Goal: Task Accomplishment & Management: Complete application form

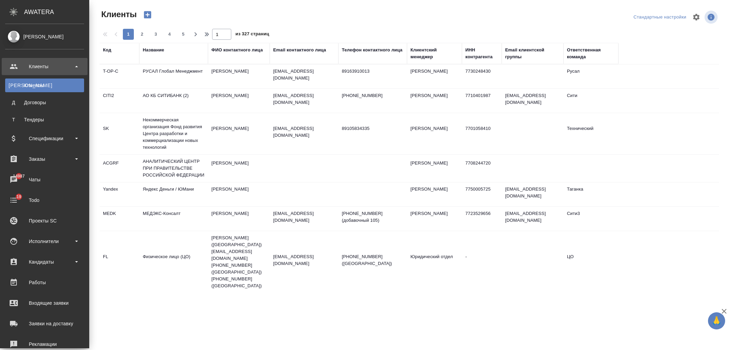
select select "RU"
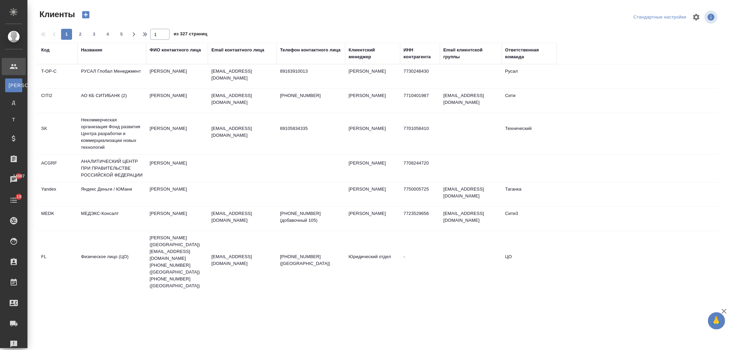
click at [87, 51] on div "Название" at bounding box center [91, 50] width 21 height 7
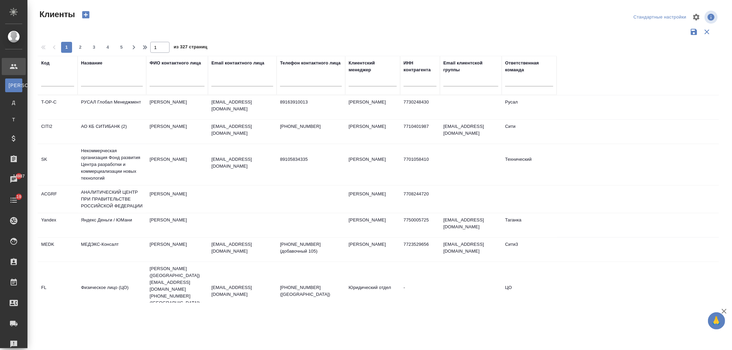
click at [102, 80] on input "text" at bounding box center [112, 82] width 62 height 9
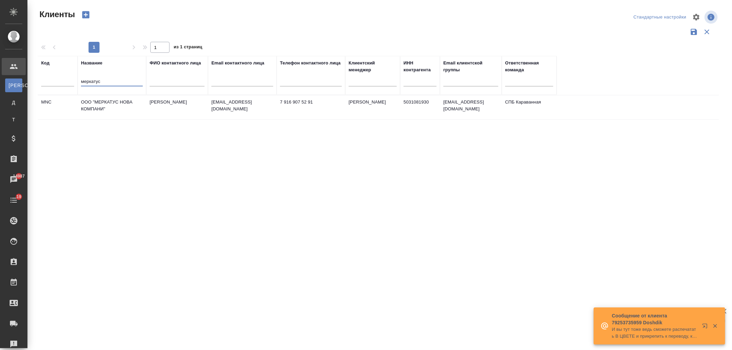
type input "меркатус"
click at [121, 101] on td "ООО "МЕРКАТУС НОВА КОМПАНИ"" at bounding box center [112, 107] width 69 height 24
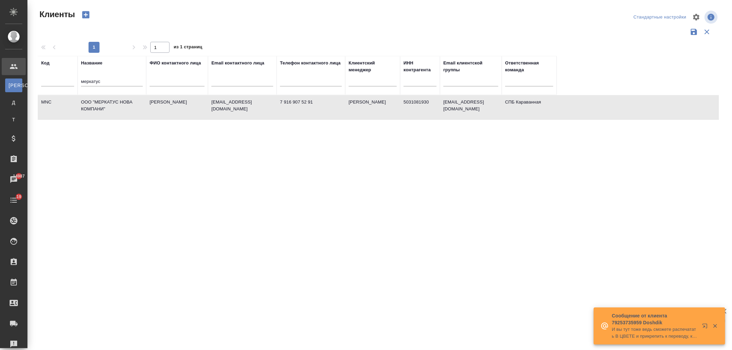
click at [121, 101] on td "ООО "МЕРКАТУС НОВА КОМПАНИ"" at bounding box center [112, 107] width 69 height 24
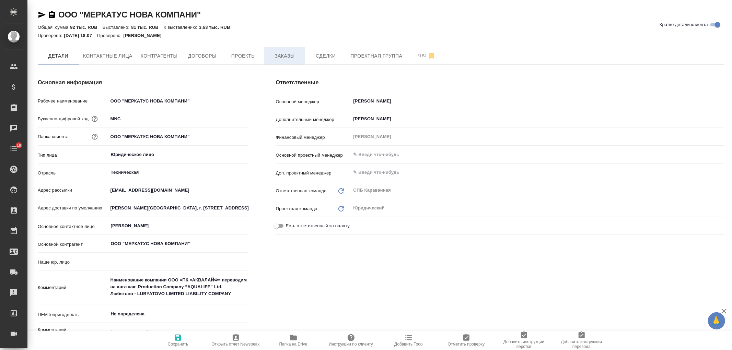
type input "(Т2) ООО "Трактат24""
type textarea "x"
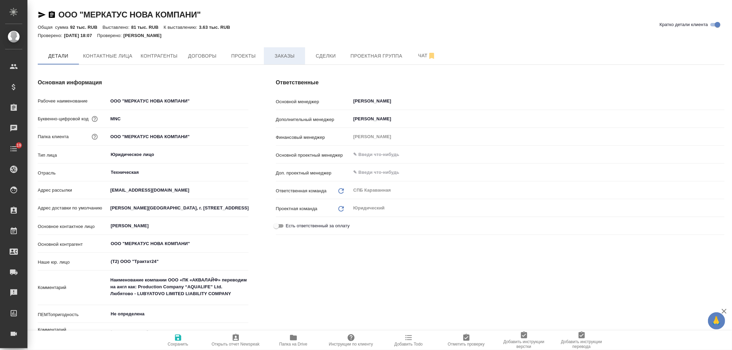
type textarea "x"
click at [279, 60] on button "Заказы" at bounding box center [284, 55] width 41 height 17
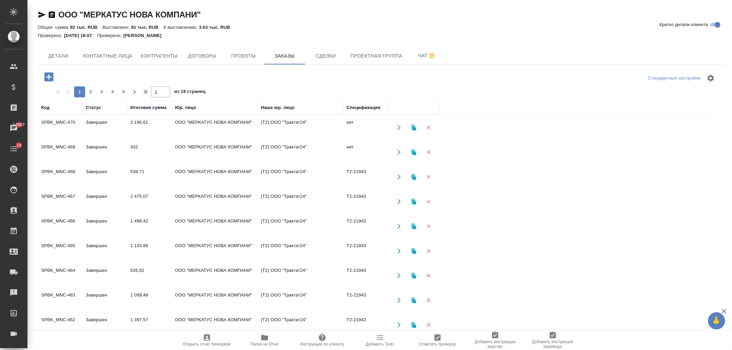
click at [50, 74] on icon "button" at bounding box center [48, 76] width 9 height 9
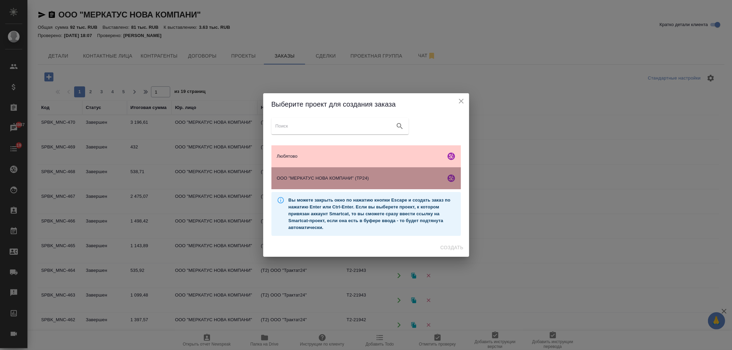
click at [398, 184] on div "ООО "МЕРКАТУС НОВА КОМПАНИ" (ТР24)" at bounding box center [365, 178] width 189 height 22
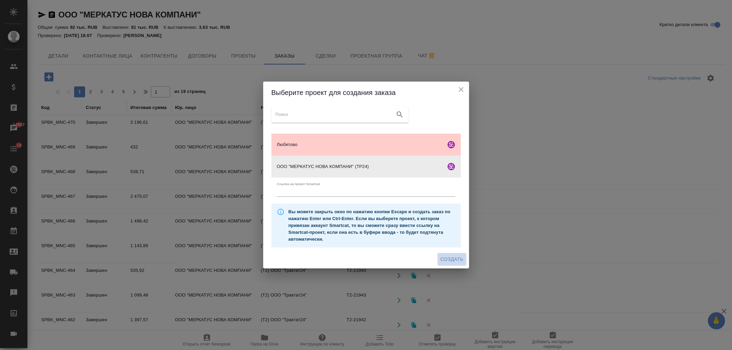
click at [451, 257] on span "Создать" at bounding box center [451, 259] width 23 height 9
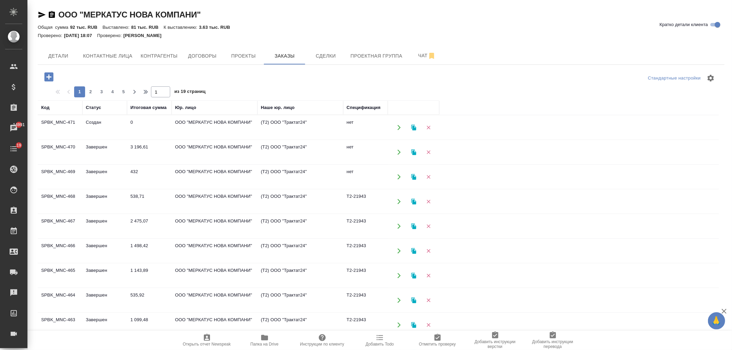
click at [211, 130] on td "ООО "МЕРКАТУС НОВА КОМПАНИ"" at bounding box center [215, 128] width 86 height 24
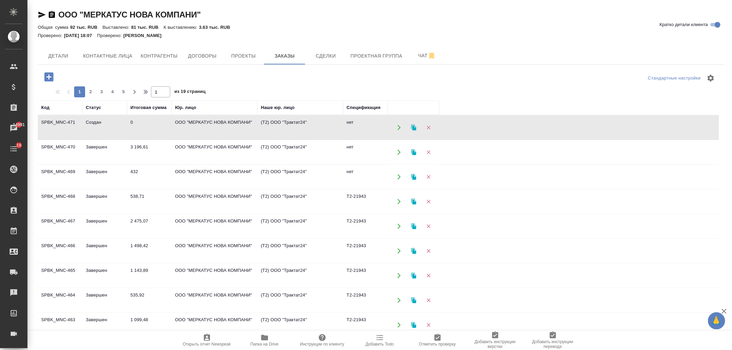
click at [211, 130] on td "ООО "МЕРКАТУС НОВА КОМПАНИ"" at bounding box center [215, 128] width 86 height 24
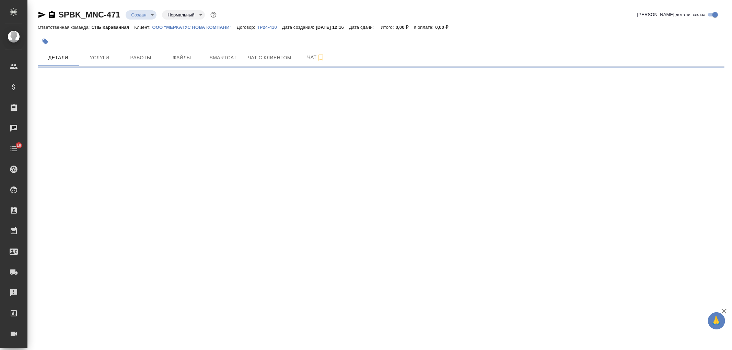
select select "RU"
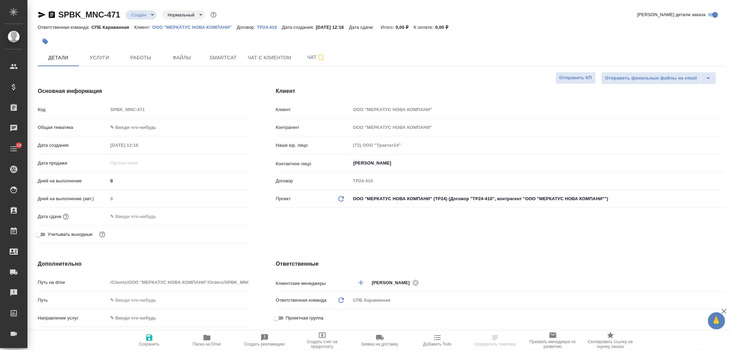
type textarea "x"
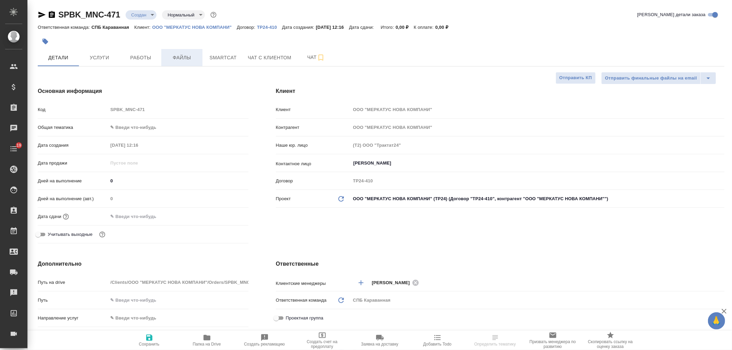
type textarea "x"
drag, startPoint x: 158, startPoint y: 134, endPoint x: 161, endPoint y: 132, distance: 3.8
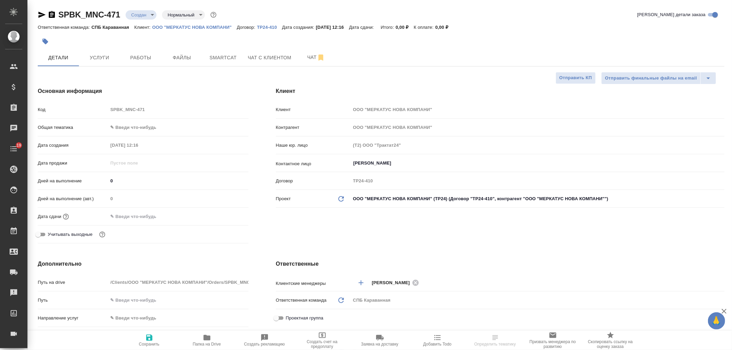
click at [158, 134] on div "Общая тематика ✎ Введи что-нибудь" at bounding box center [143, 130] width 211 height 18
click at [156, 122] on body "🙏 .cls-1 fill:#fff; AWATERA Ivanova Arina Клиенты Спецификации Заказы Чаты 19 T…" at bounding box center [366, 175] width 732 height 350
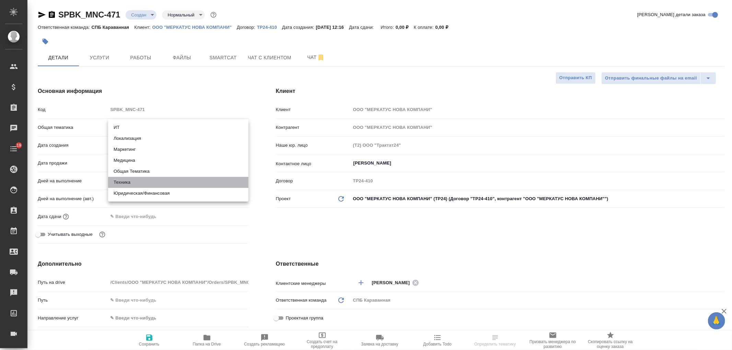
click at [127, 186] on li "Техника" at bounding box center [178, 182] width 140 height 11
type input "tech"
type textarea "x"
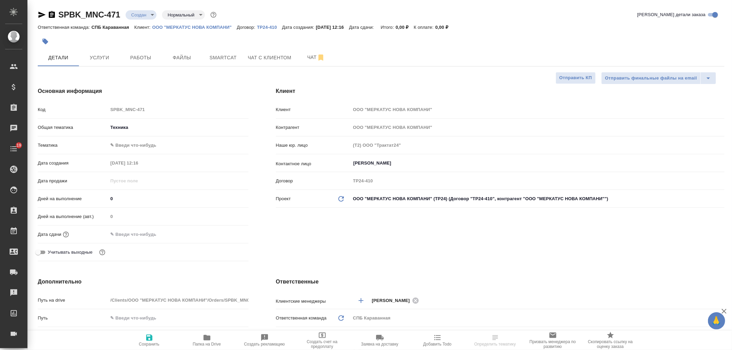
click at [132, 139] on body "🙏 .cls-1 fill:#fff; AWATERA Ivanova Arina Клиенты Спецификации Заказы Чаты 19 T…" at bounding box center [366, 175] width 732 height 350
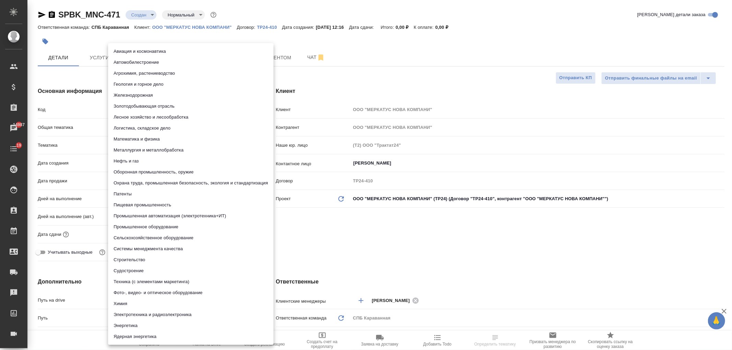
click at [136, 203] on li "Пищевая промышленность" at bounding box center [190, 205] width 165 height 11
type textarea "x"
type input "5a8b8b956a9677013d343d8f"
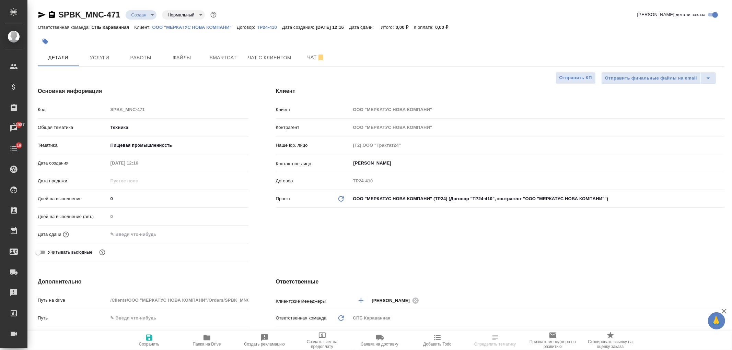
click at [153, 342] on span "Сохранить" at bounding box center [149, 344] width 21 height 5
type textarea "x"
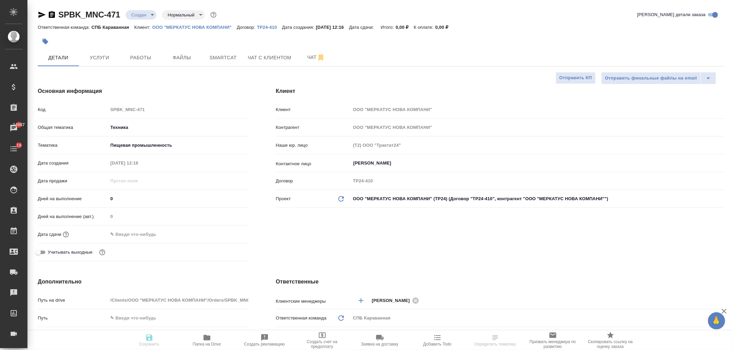
type textarea "x"
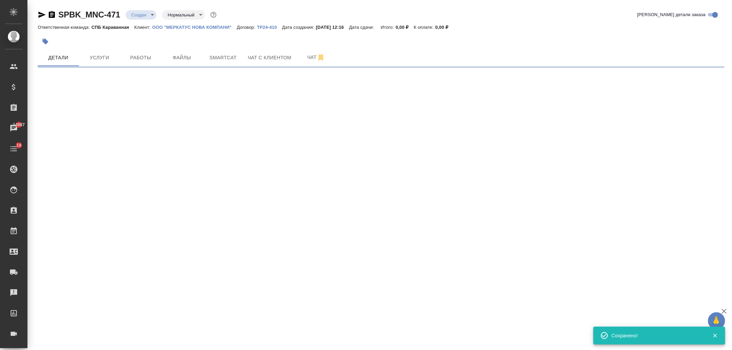
select select "RU"
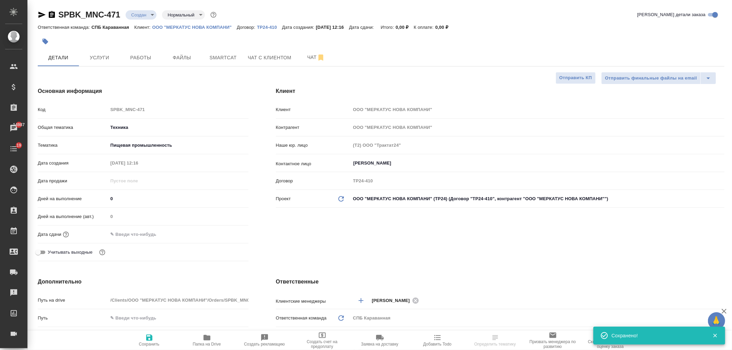
type textarea "x"
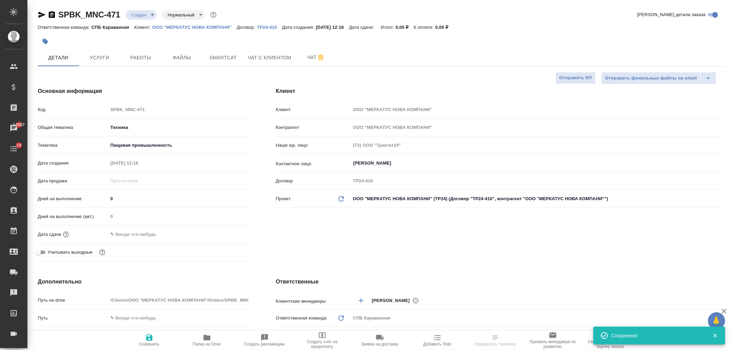
type textarea "x"
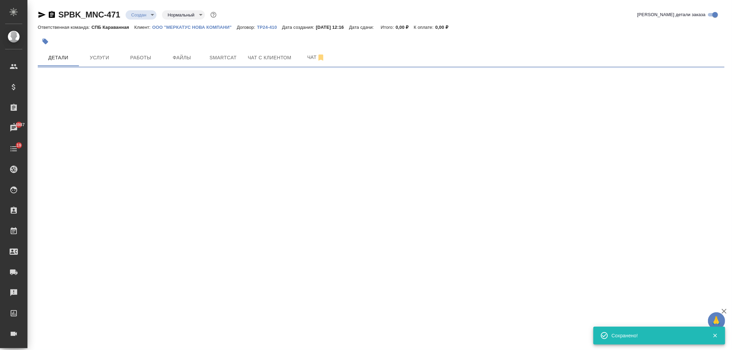
select select "RU"
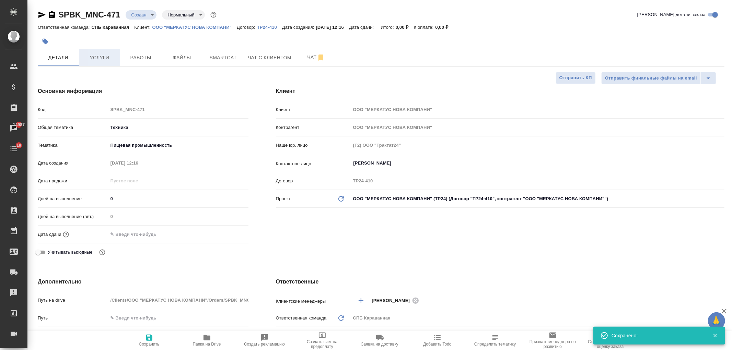
type textarea "x"
click at [103, 60] on span "Услуги" at bounding box center [99, 58] width 33 height 9
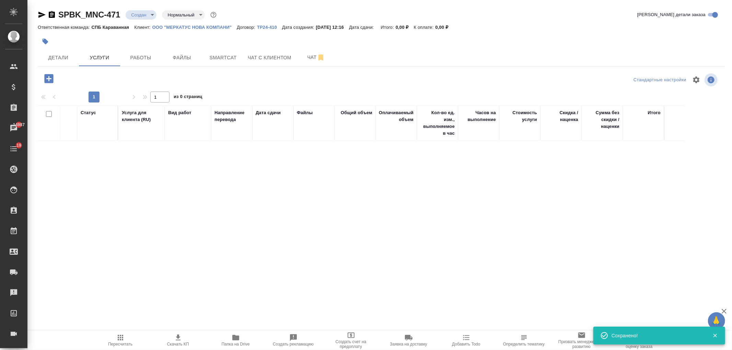
click at [46, 78] on icon "button" at bounding box center [48, 78] width 9 height 9
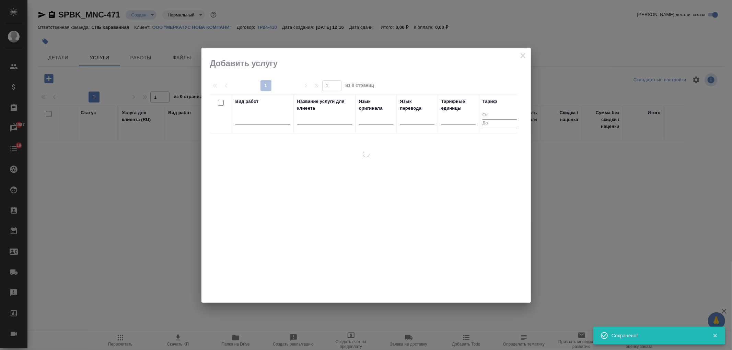
click at [269, 125] on div at bounding box center [262, 121] width 55 height 18
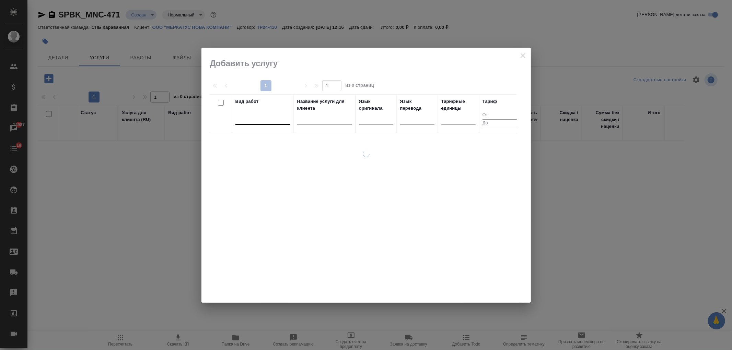
click at [279, 114] on div at bounding box center [262, 118] width 55 height 10
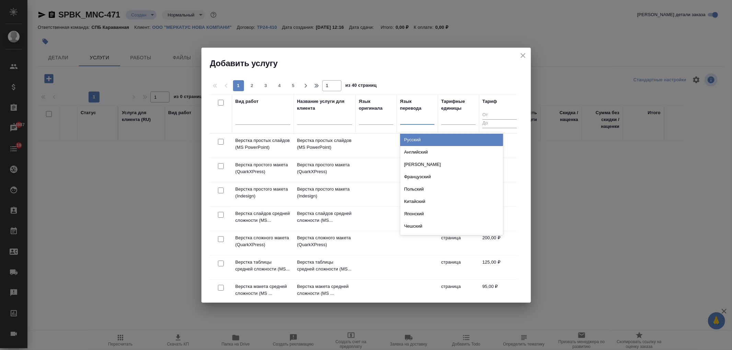
click at [415, 116] on div at bounding box center [417, 118] width 34 height 10
type input "каз"
click at [425, 141] on div "Казахский" at bounding box center [451, 140] width 103 height 12
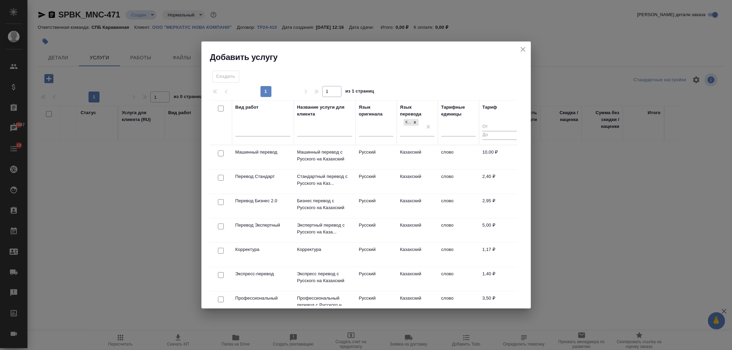
click at [218, 177] on input "checkbox" at bounding box center [221, 178] width 6 height 6
checkbox input "true"
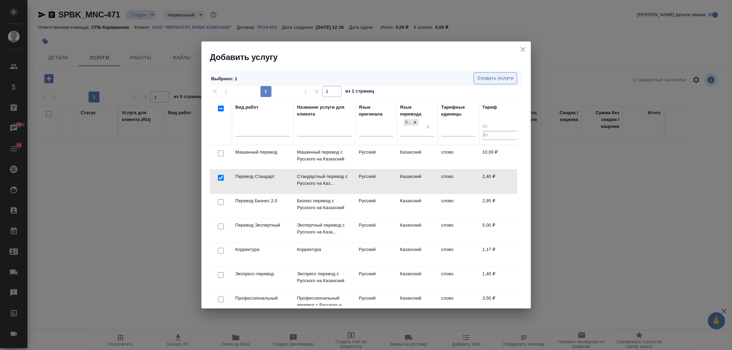
click at [499, 75] on span "Создать услуги" at bounding box center [495, 78] width 36 height 8
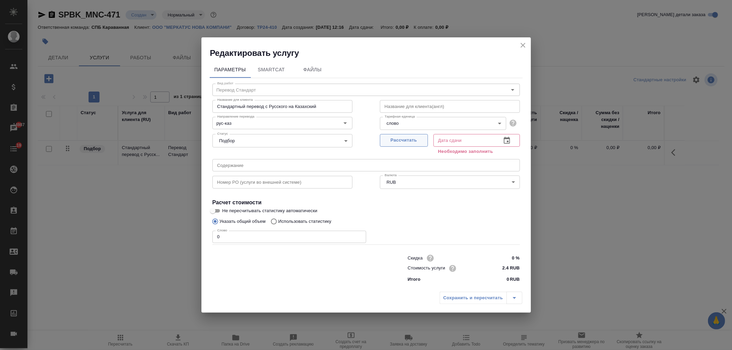
click at [403, 144] on span "Рассчитать" at bounding box center [404, 141] width 40 height 8
type input "15.10.2025 12:17"
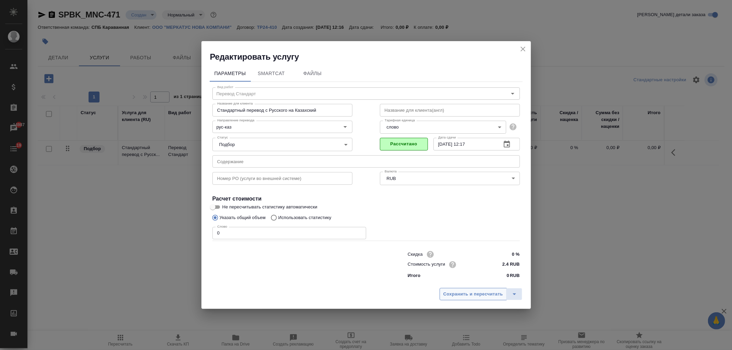
click at [475, 295] on span "Сохранить и пересчитать" at bounding box center [473, 295] width 60 height 8
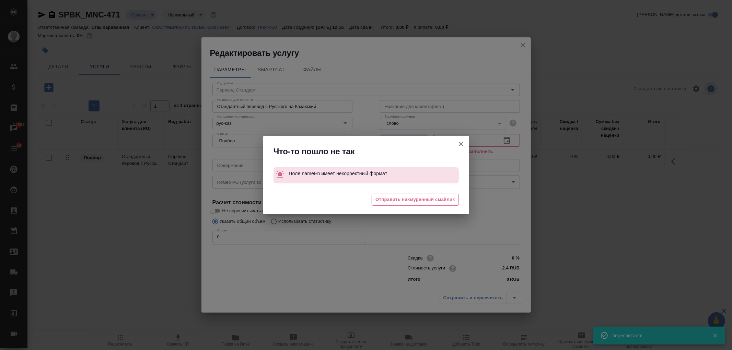
click at [465, 143] on button "Не пересчитывать статистику автоматически" at bounding box center [461, 144] width 16 height 16
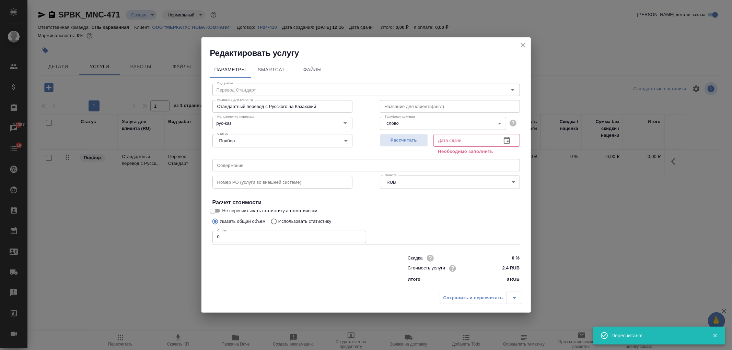
click at [417, 105] on input "text" at bounding box center [450, 106] width 140 height 12
type input "-"
click at [403, 140] on span "Рассчитать" at bounding box center [404, 141] width 40 height 8
type input "15.10.2025 12:17"
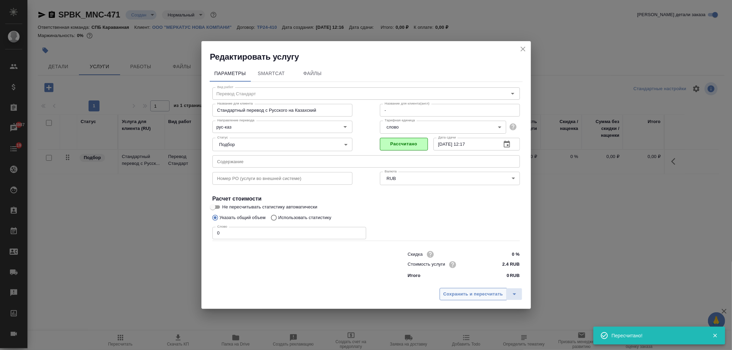
click at [464, 299] on button "Сохранить и пересчитать" at bounding box center [473, 294] width 67 height 12
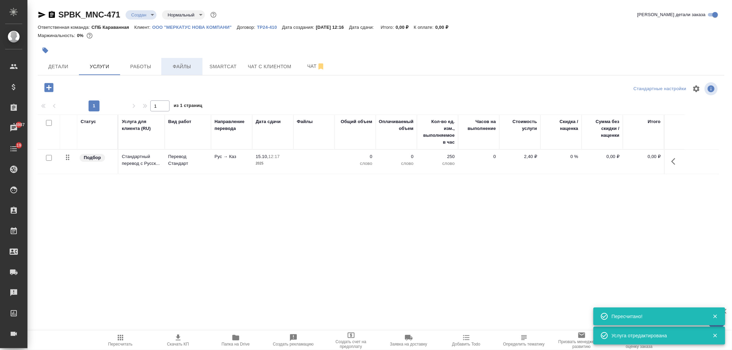
click at [189, 71] on button "Файлы" at bounding box center [181, 66] width 41 height 17
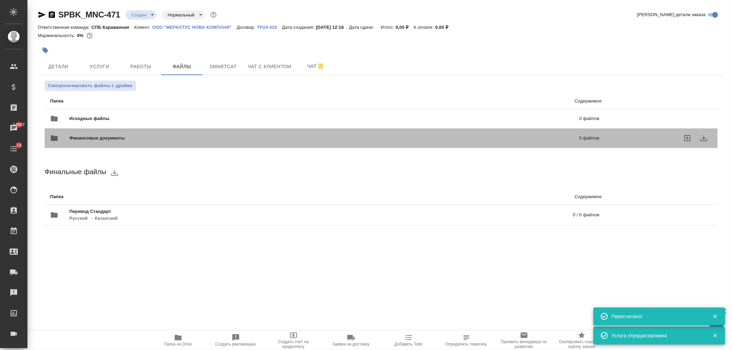
click at [244, 128] on div "Финансовые документы 0 файлов" at bounding box center [324, 138] width 563 height 30
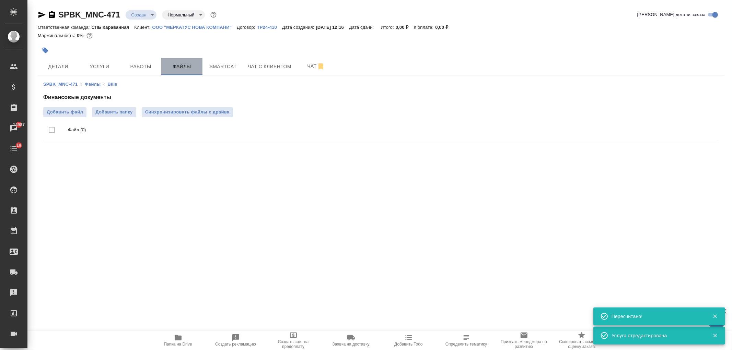
click at [174, 71] on button "Файлы" at bounding box center [181, 66] width 41 height 17
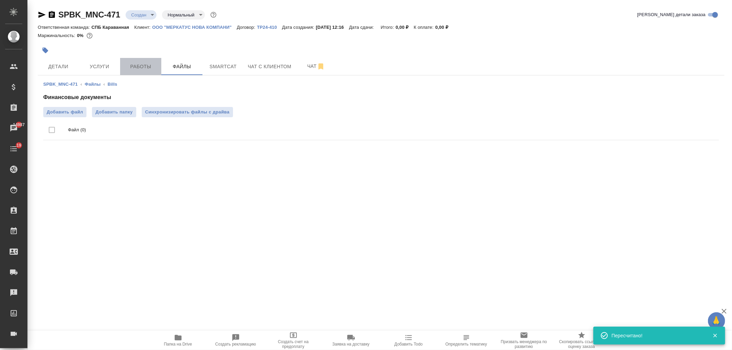
click at [147, 63] on span "Работы" at bounding box center [140, 66] width 33 height 9
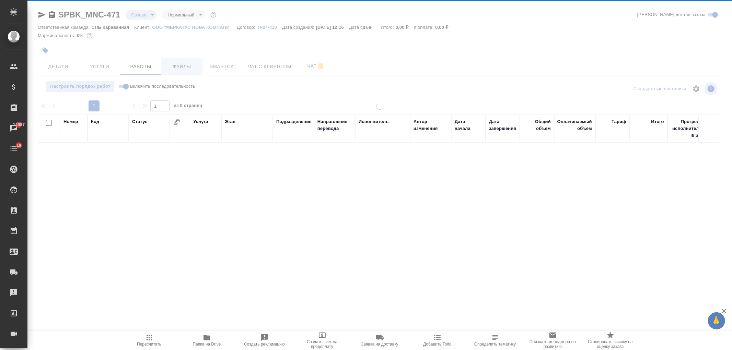
click at [180, 69] on span "Файлы" at bounding box center [181, 66] width 33 height 9
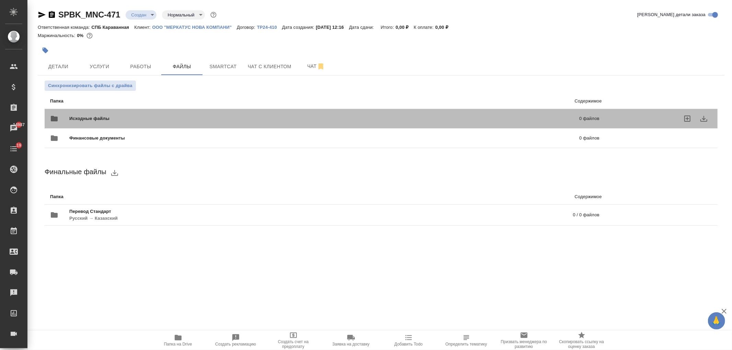
click at [198, 118] on span "Исходные файлы" at bounding box center [206, 118] width 275 height 7
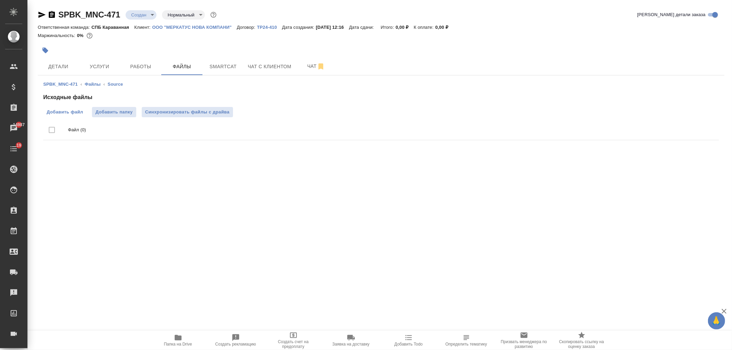
click at [77, 114] on span "Добавить файл" at bounding box center [65, 112] width 36 height 7
click at [0, 0] on input "Добавить файл" at bounding box center [0, 0] width 0 height 0
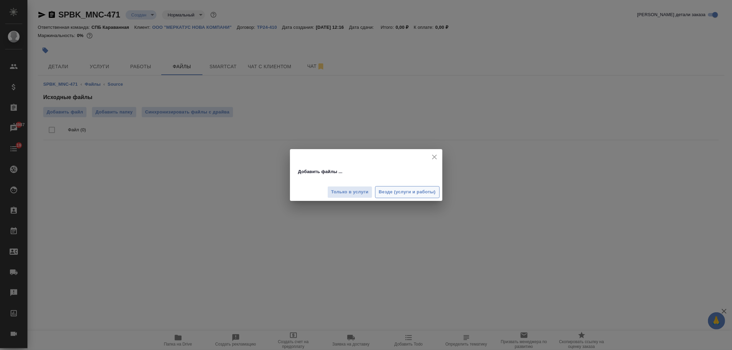
click at [393, 188] on span "Везде (услуги и работы)" at bounding box center [407, 192] width 57 height 8
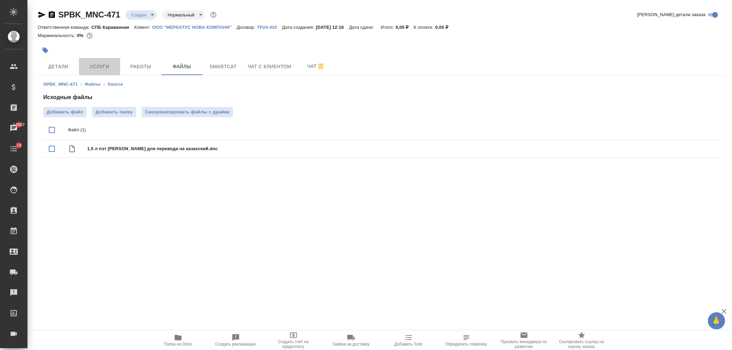
click at [96, 65] on span "Услуги" at bounding box center [99, 66] width 33 height 9
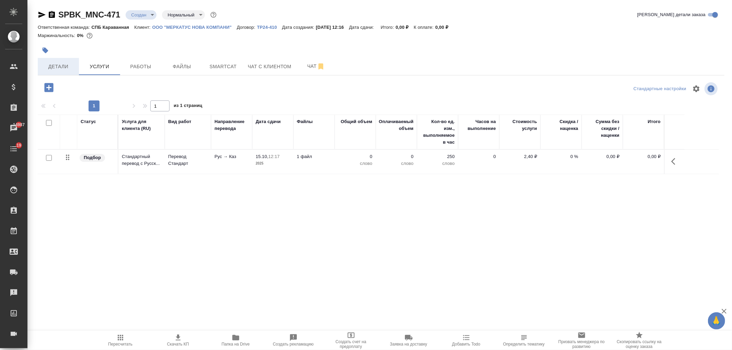
click at [51, 66] on span "Детали" at bounding box center [58, 66] width 33 height 9
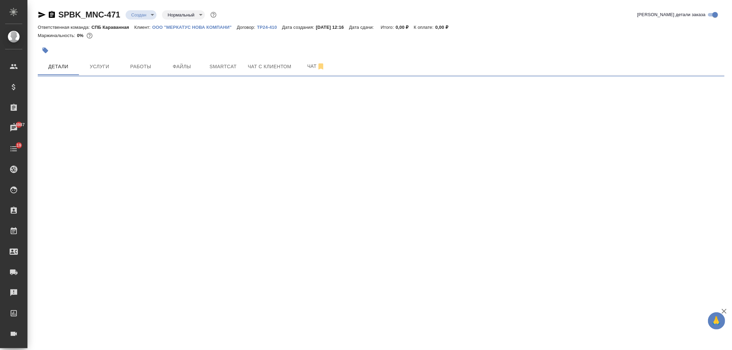
select select "RU"
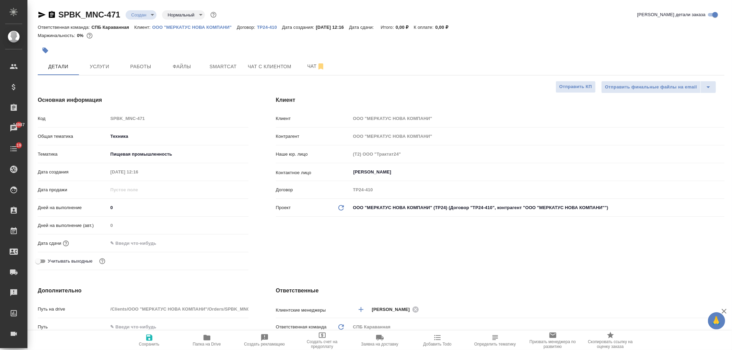
type textarea "x"
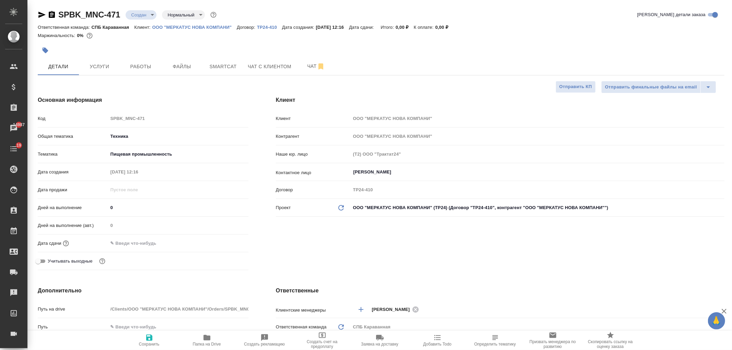
type textarea "x"
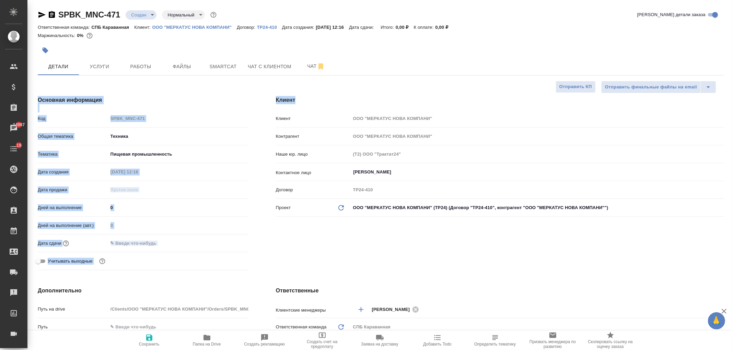
drag, startPoint x: 730, startPoint y: 62, endPoint x: 731, endPoint y: 87, distance: 25.1
click at [731, 87] on div "SPBK_MNC-471 Создан new Нормальный normal Кратко детали заказа Ответственная ко…" at bounding box center [379, 345] width 704 height 691
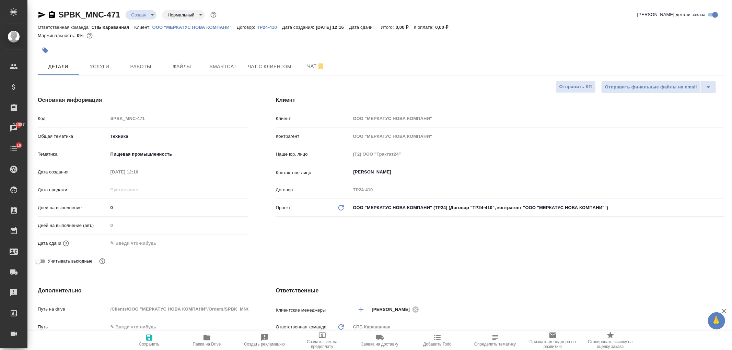
click at [495, 246] on div "Клиент Клиент ООО "МЕРКАТУС НОВА КОМПАНИ" Контрагент ООО "МЕРКАТУС НОВА КОМПАНИ…" at bounding box center [500, 184] width 476 height 204
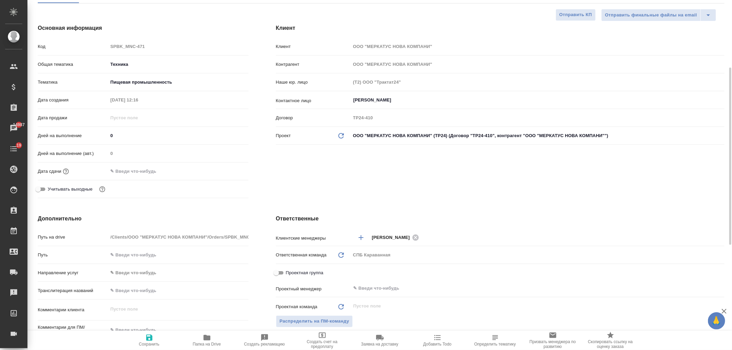
scroll to position [154, 0]
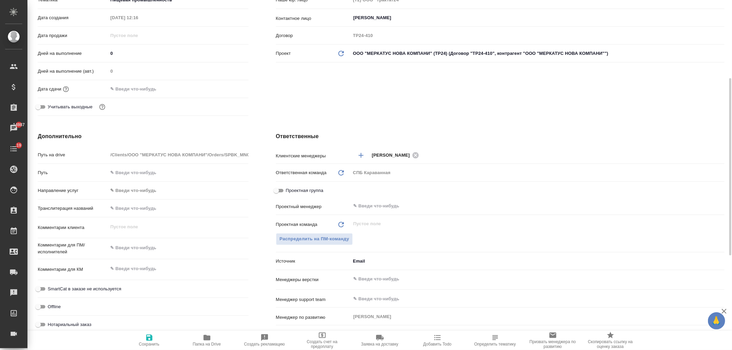
type textarea "x"
click at [136, 242] on div "x" at bounding box center [178, 249] width 140 height 16
type textarea "н"
type textarea "x"
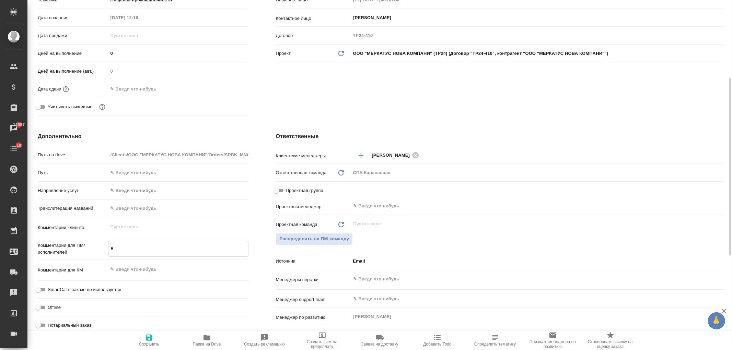
type textarea "x"
type textarea "ну"
type textarea "x"
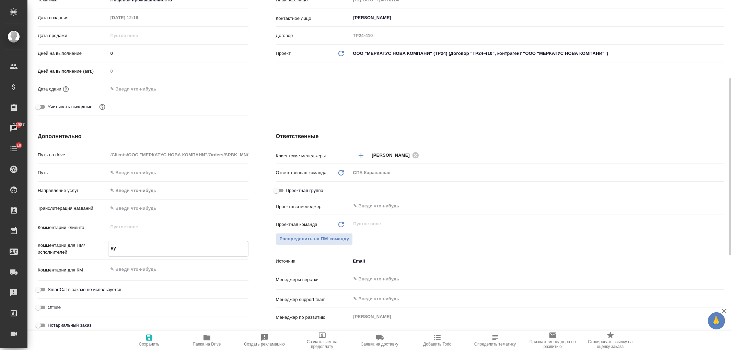
type textarea "нуж"
type textarea "x"
type textarea "нужн"
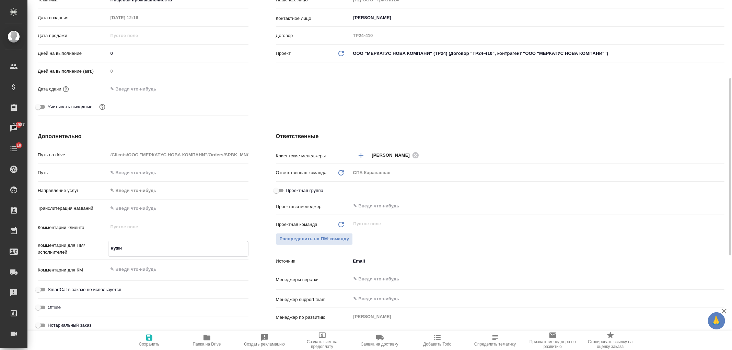
type textarea "x"
type textarea "нужна"
type textarea "x"
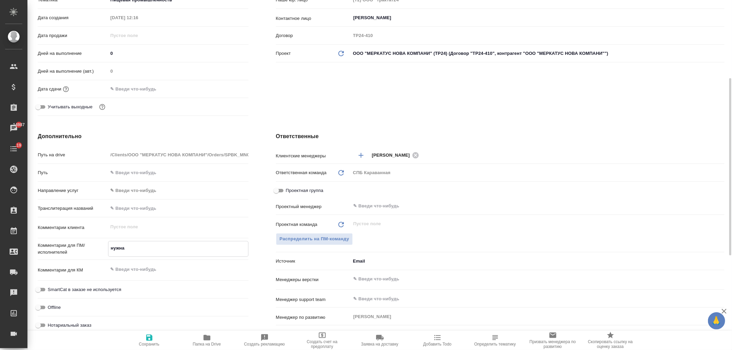
type textarea "x"
type textarea "нужна"
type textarea "x"
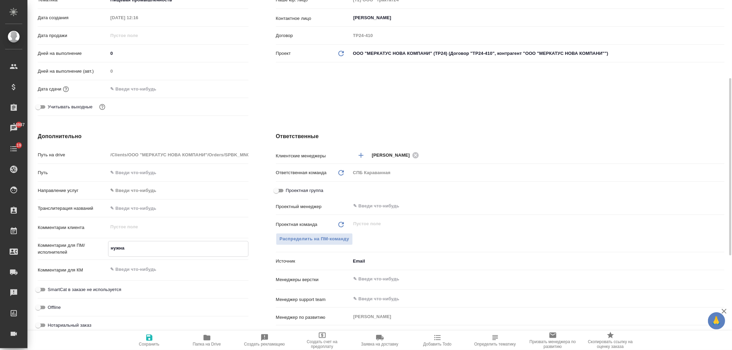
type textarea "x"
type textarea "нужна д"
type textarea "x"
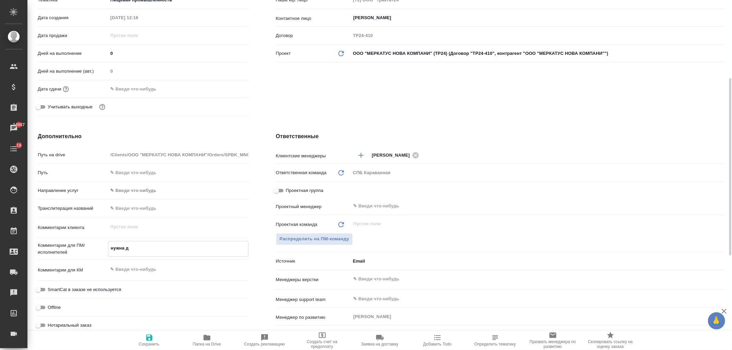
type textarea "нужна дв"
type textarea "x"
type textarea "нужна дву"
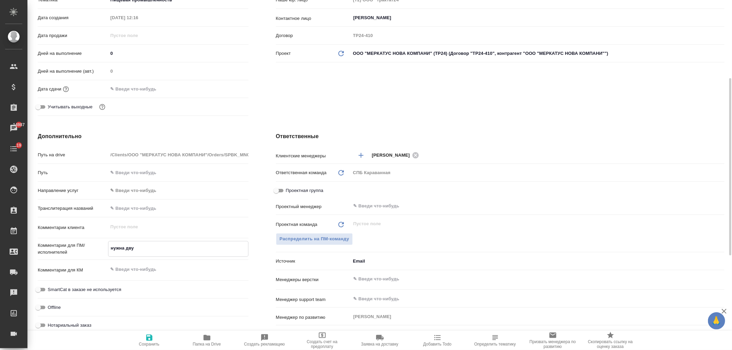
type textarea "x"
type textarea "нужна двуя"
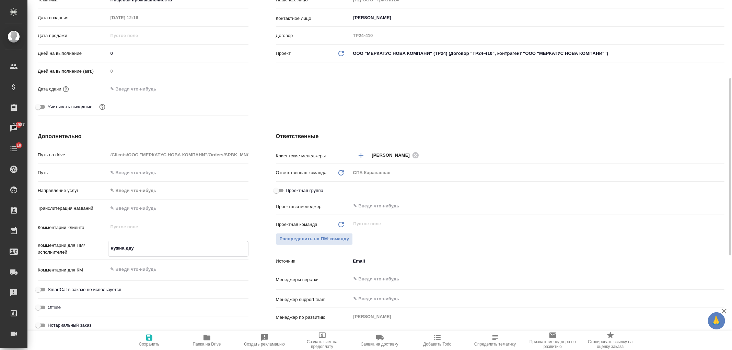
type textarea "x"
type textarea "нужна двуяз"
type textarea "x"
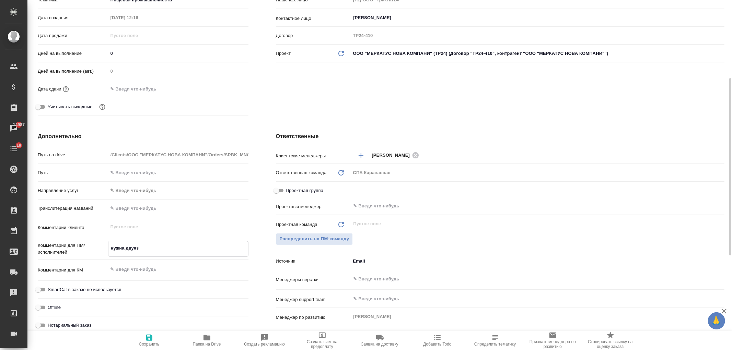
type textarea "x"
type textarea "нужна двуяз"
type textarea "x"
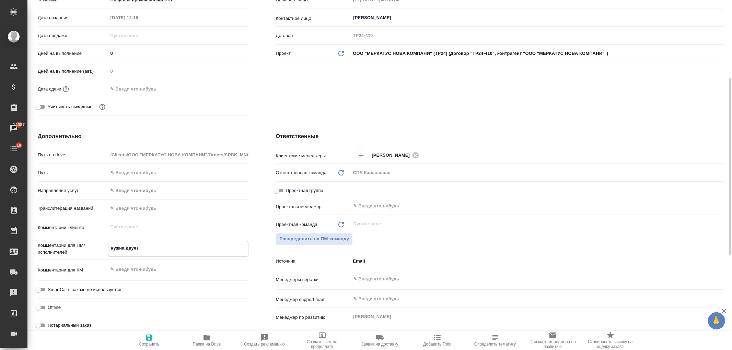
type textarea "нужна двуяз т"
type textarea "x"
type textarea "нужна двуяз та"
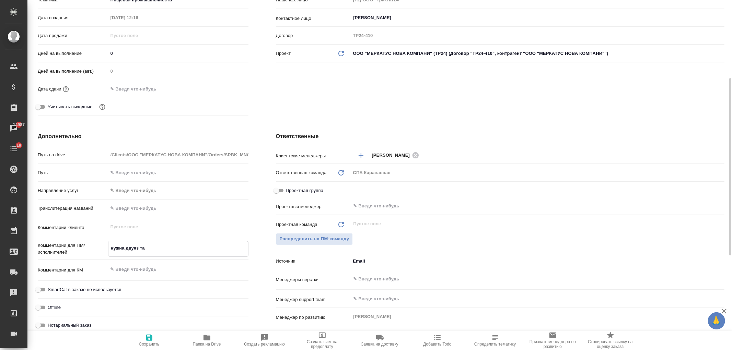
type textarea "x"
type textarea "нужна двуяз таб"
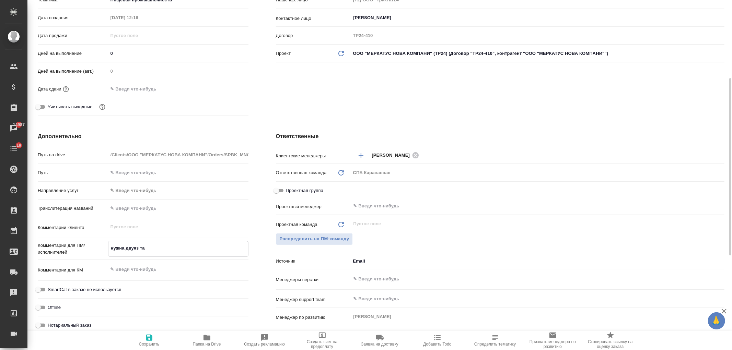
type textarea "x"
type textarea "нужна двуяз табл"
type textarea "x"
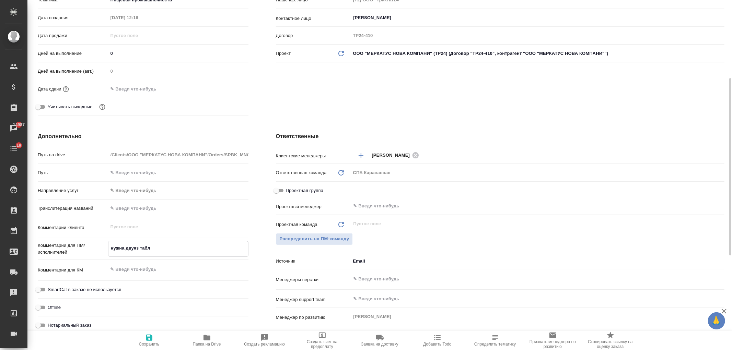
type textarea "x"
type textarea "нужна двуяз табли"
type textarea "x"
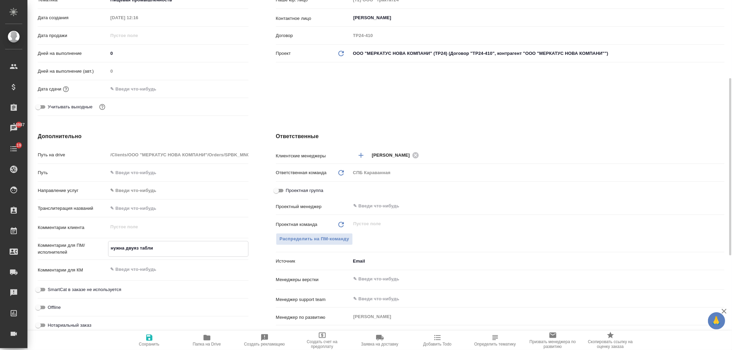
type textarea "x"
type textarea "нужна двуяз таблиц"
type textarea "x"
type textarea "нужна двуяз таблица"
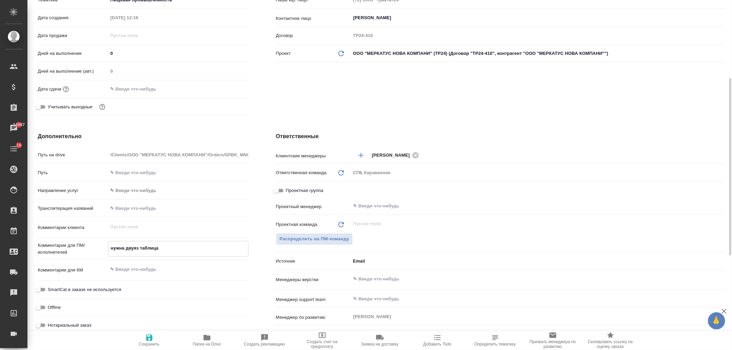
type textarea "x"
type textarea "нужна двуяз таблица"
type textarea "x"
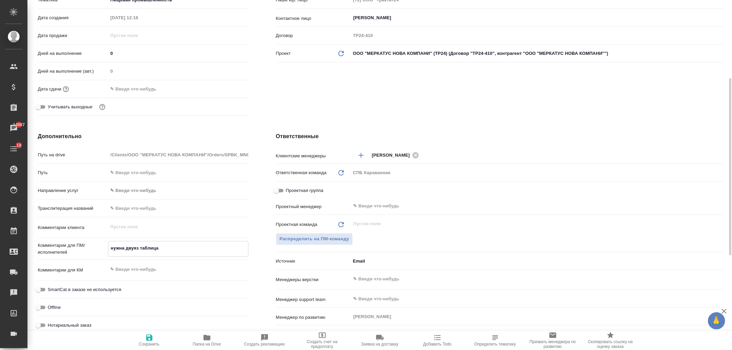
click at [153, 343] on span "Сохранить" at bounding box center [149, 344] width 21 height 5
type textarea "x"
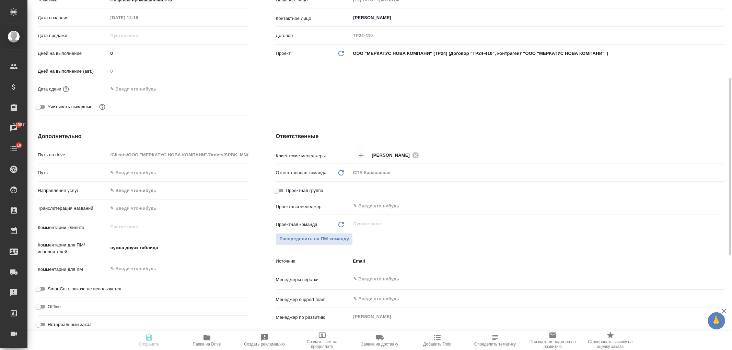
type textarea "x"
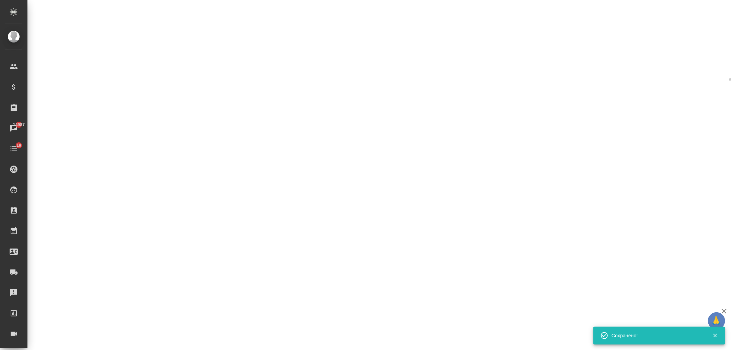
select select "RU"
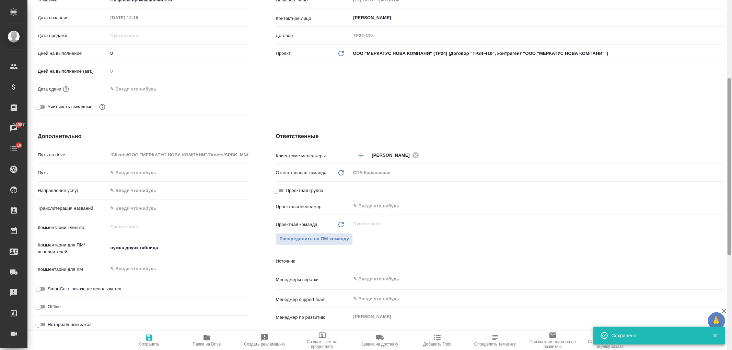
type textarea "x"
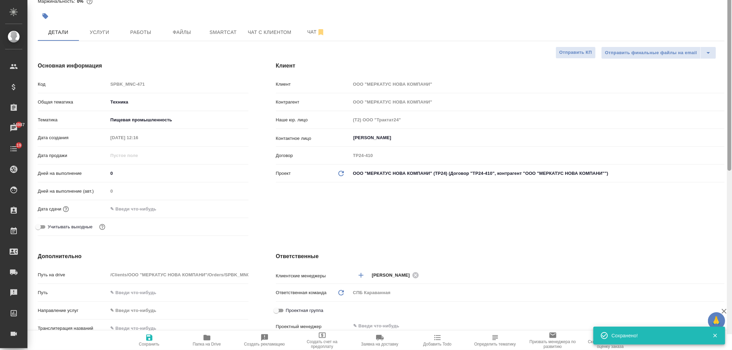
scroll to position [0, 0]
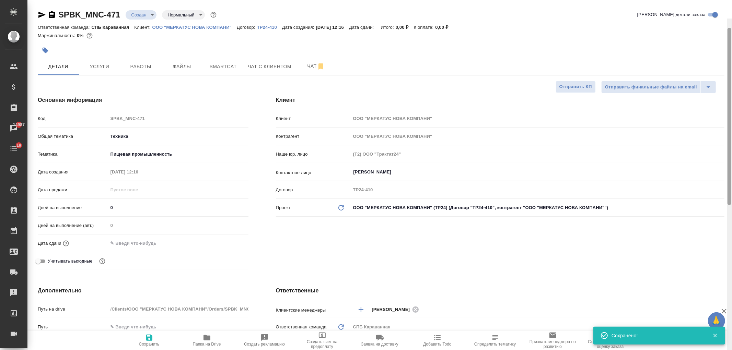
drag, startPoint x: 728, startPoint y: 228, endPoint x: 641, endPoint y: 48, distance: 199.6
click at [724, 78] on div "SPBK_MNC-471 Создан new Нормальный normal Кратко детали заказа Ответственная ко…" at bounding box center [379, 175] width 704 height 350
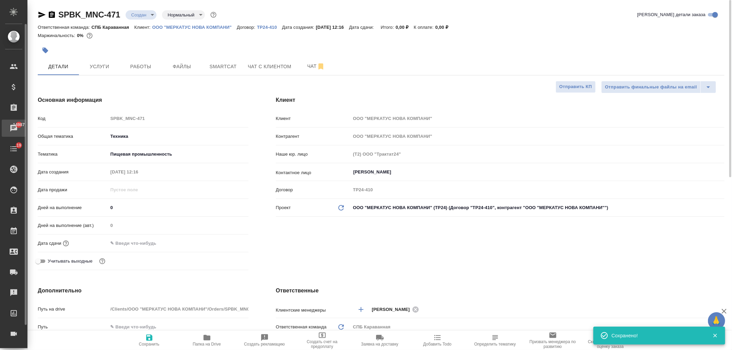
type textarea "x"
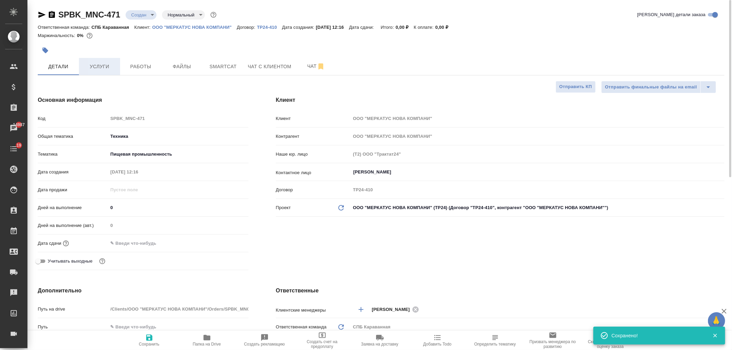
type textarea "x"
click at [147, 14] on body "🙏 .cls-1 fill:#fff; AWATERA Ivanova Arina Клиенты Спецификации Заказы 14987 Чат…" at bounding box center [366, 175] width 732 height 350
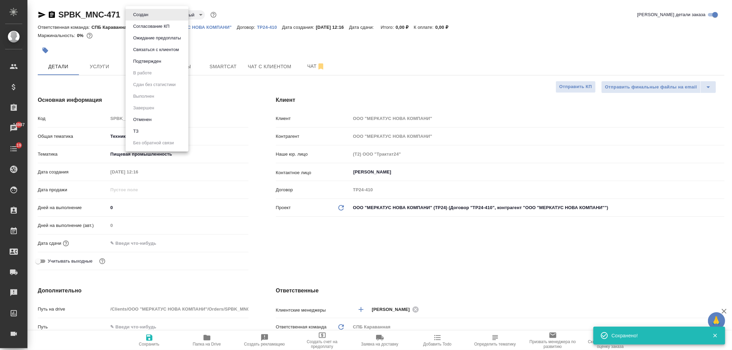
click at [152, 128] on li "ТЗ" at bounding box center [157, 132] width 63 height 12
type textarea "x"
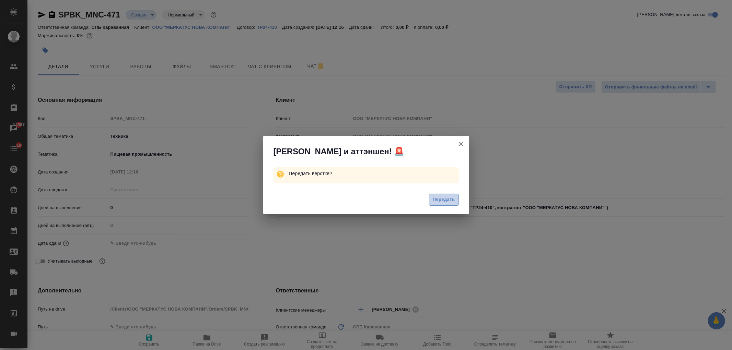
click at [442, 202] on span "Передать" at bounding box center [444, 200] width 22 height 8
type textarea "x"
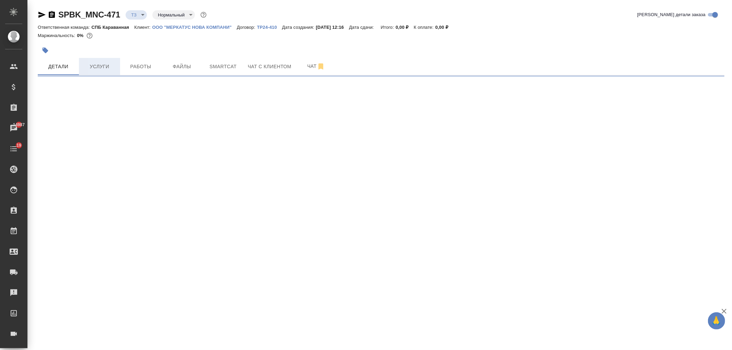
select select "RU"
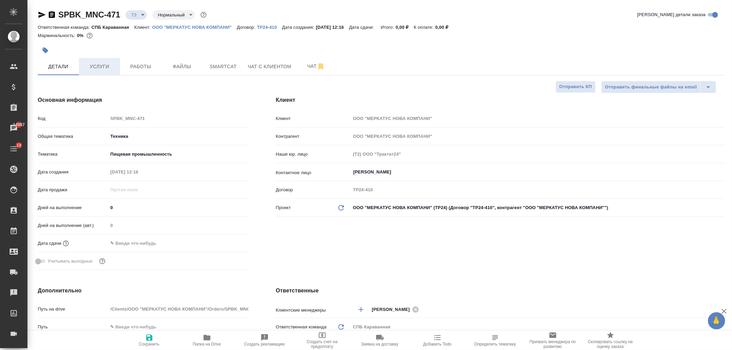
type textarea "x"
click at [103, 67] on span "Услуги" at bounding box center [99, 66] width 33 height 9
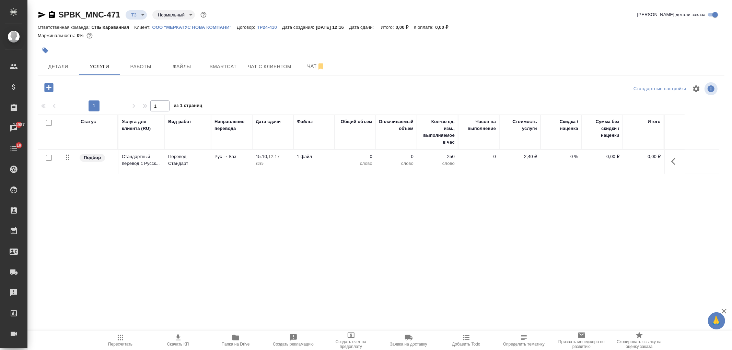
click at [48, 159] on input "checkbox" at bounding box center [49, 158] width 6 height 6
checkbox input "true"
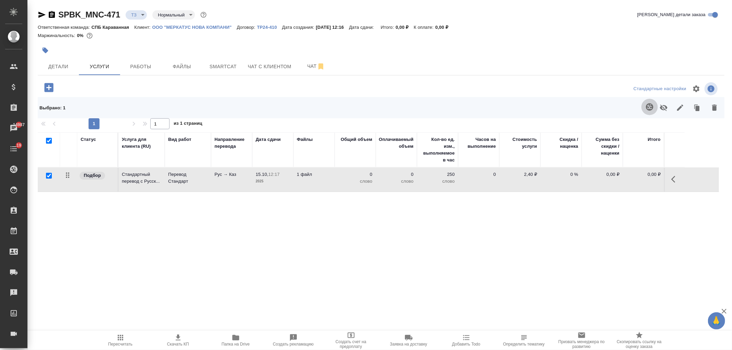
click at [648, 105] on icon "button" at bounding box center [649, 106] width 7 height 7
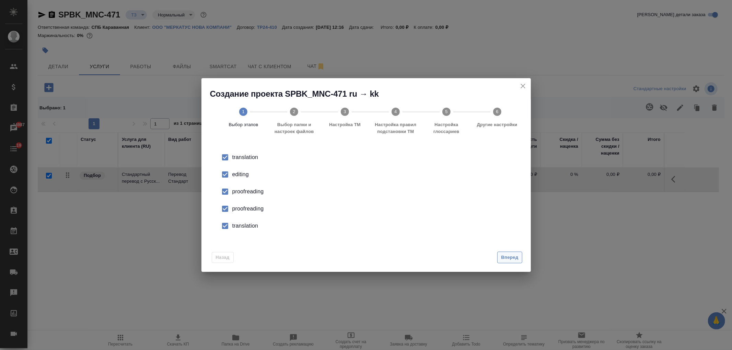
click at [502, 256] on span "Вперед" at bounding box center [509, 258] width 17 height 8
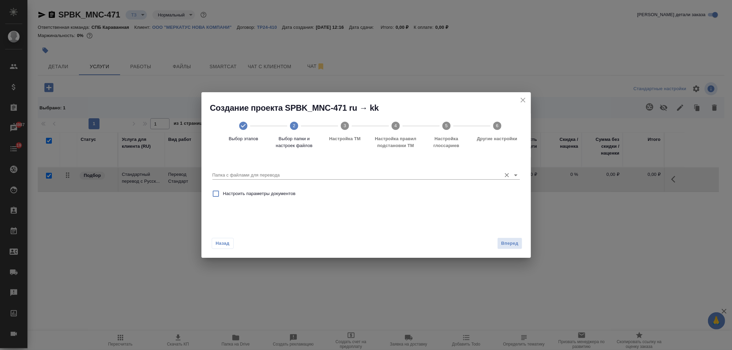
click at [516, 174] on icon "Open" at bounding box center [516, 175] width 8 height 8
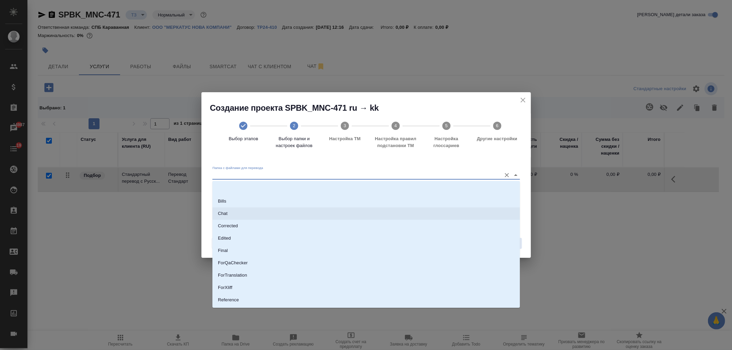
scroll to position [36, 0]
click at [231, 280] on p "Source" at bounding box center [225, 276] width 14 height 7
type input "Source"
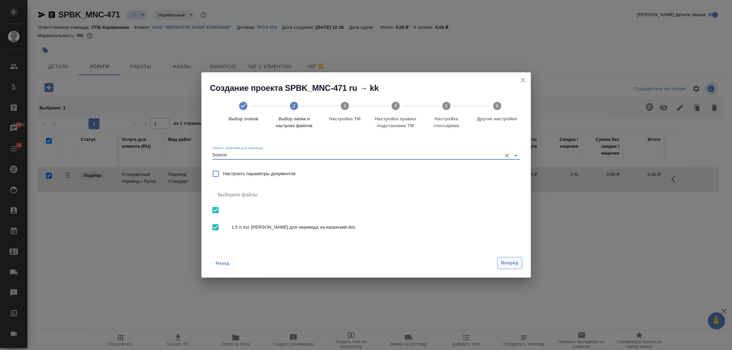
click at [518, 266] on button "Вперед" at bounding box center [509, 263] width 25 height 12
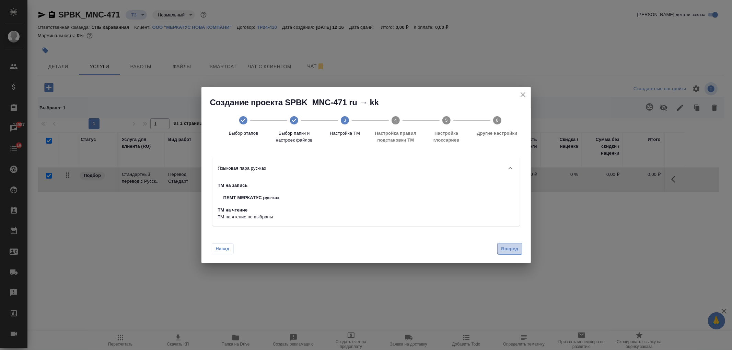
click at [509, 249] on span "Вперед" at bounding box center [509, 249] width 17 height 8
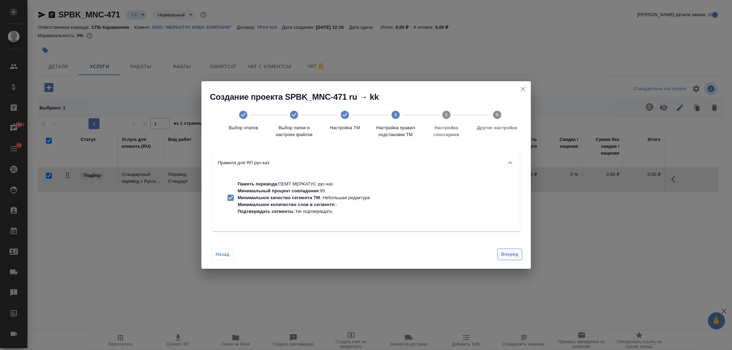
click at [506, 252] on span "Вперед" at bounding box center [509, 255] width 17 height 8
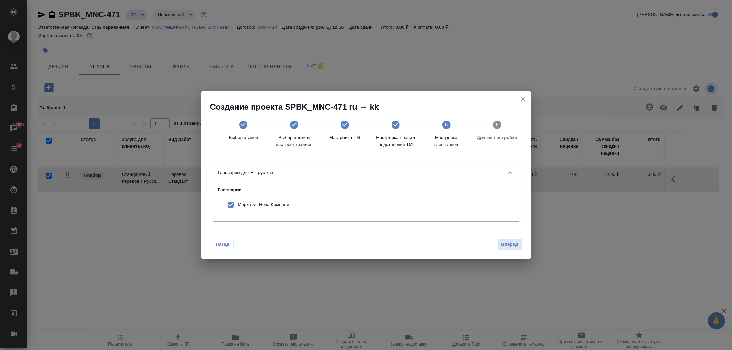
click at [513, 238] on div "Назад Вперед" at bounding box center [365, 243] width 329 height 32
click at [515, 243] on span "Вперед" at bounding box center [509, 245] width 17 height 8
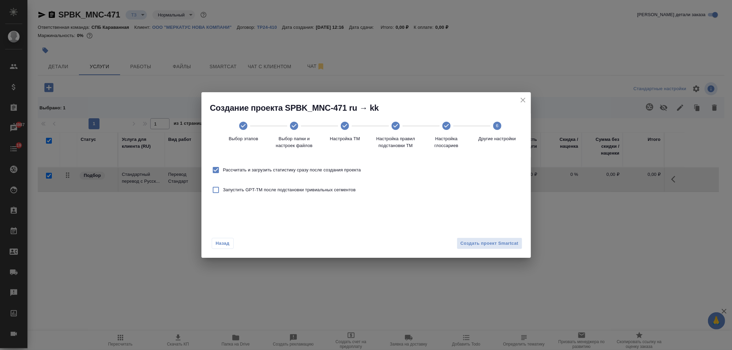
click at [256, 168] on span "Рассчитать и загрузить статистику сразу после создания проекта" at bounding box center [292, 170] width 138 height 7
click at [223, 168] on input "Рассчитать и загрузить статистику сразу после создания проекта" at bounding box center [216, 170] width 14 height 14
checkbox input "false"
click at [518, 250] on div "Назад Создать проект Smartcat" at bounding box center [365, 242] width 329 height 32
click at [506, 245] on span "Создать проект Smartcat" at bounding box center [489, 244] width 58 height 8
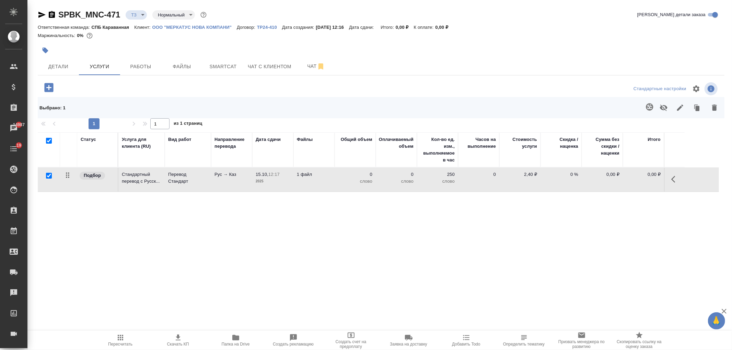
click at [296, 182] on td "1 файл" at bounding box center [313, 180] width 41 height 24
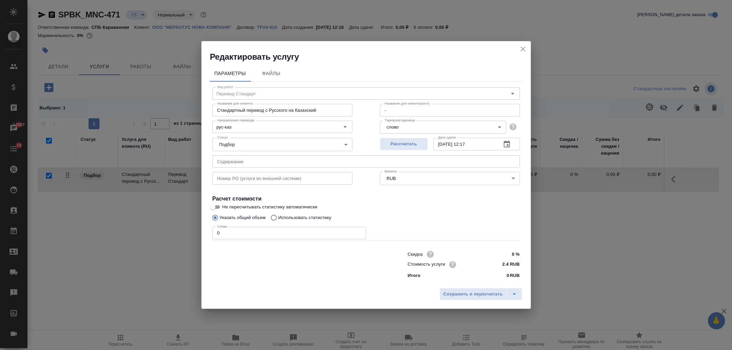
click at [257, 229] on input "0" at bounding box center [289, 233] width 154 height 12
type input "250"
click at [482, 294] on span "Сохранить и пересчитать" at bounding box center [473, 295] width 60 height 8
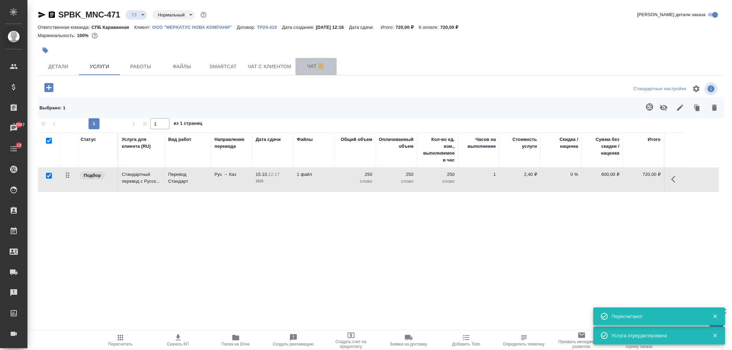
click at [305, 70] on span "Чат" at bounding box center [316, 66] width 33 height 9
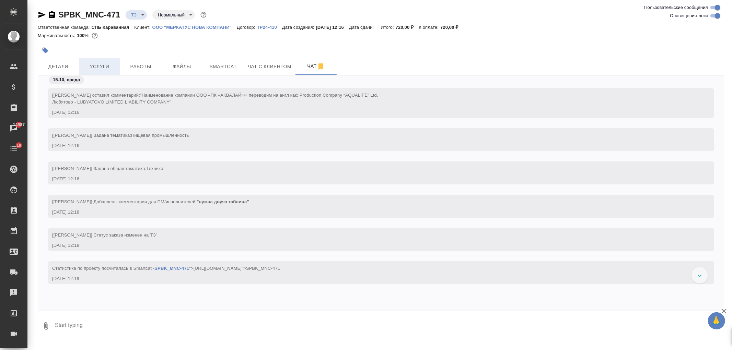
click at [101, 65] on span "Услуги" at bounding box center [99, 66] width 33 height 9
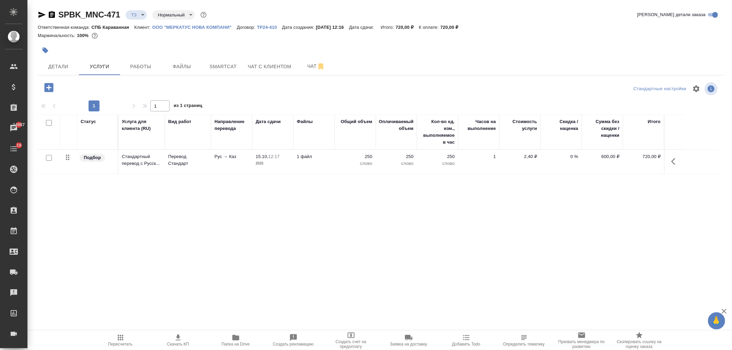
click at [47, 87] on icon "button" at bounding box center [48, 87] width 9 height 9
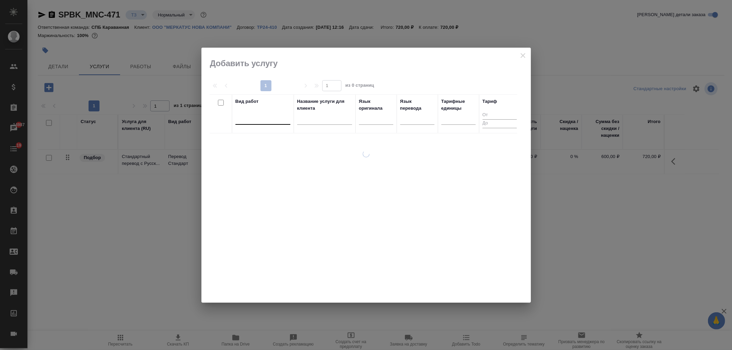
click at [242, 121] on div at bounding box center [262, 118] width 55 height 10
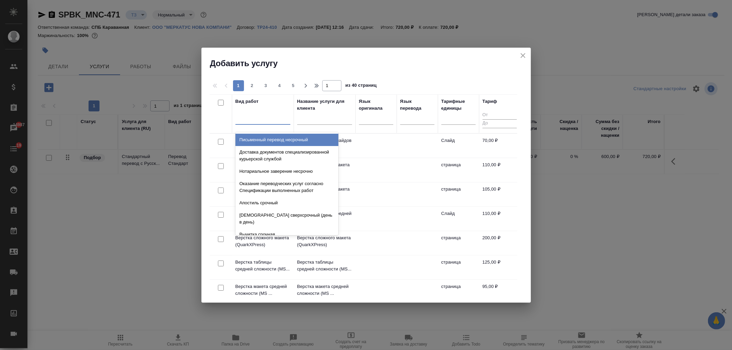
click at [249, 119] on div at bounding box center [262, 118] width 55 height 10
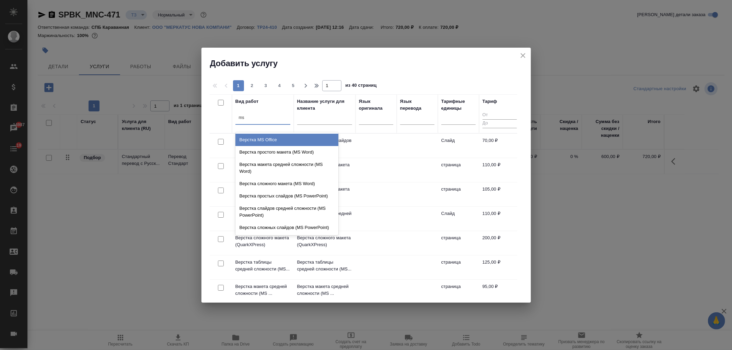
type input "ms w"
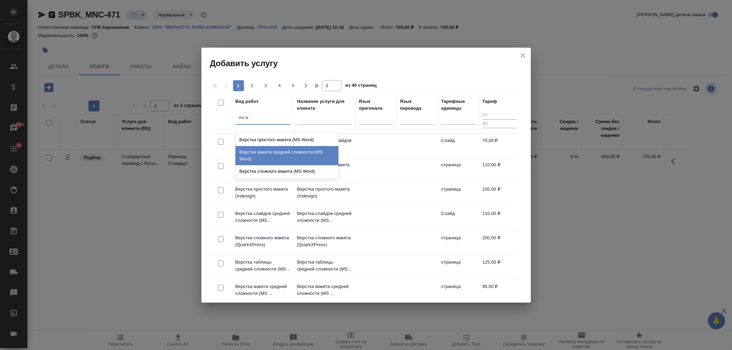
click at [297, 156] on div "Верстка макета средней сложности (MS Word)" at bounding box center [286, 155] width 103 height 19
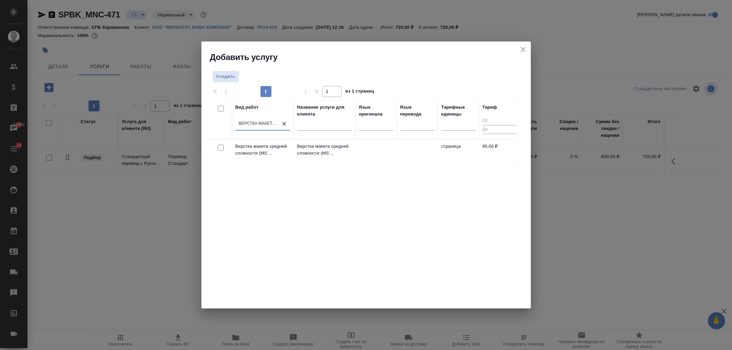
click at [221, 148] on input "checkbox" at bounding box center [221, 148] width 6 height 6
checkbox input "true"
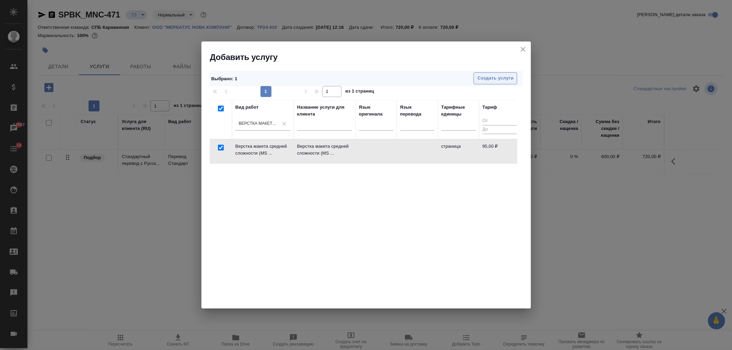
click at [498, 75] on span "Создать услуги" at bounding box center [495, 78] width 36 height 8
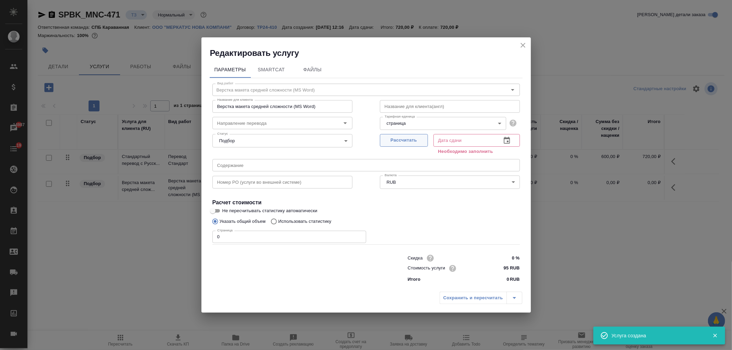
click at [393, 143] on span "Рассчитать" at bounding box center [404, 141] width 40 height 8
type input "15.10.2025 12:19"
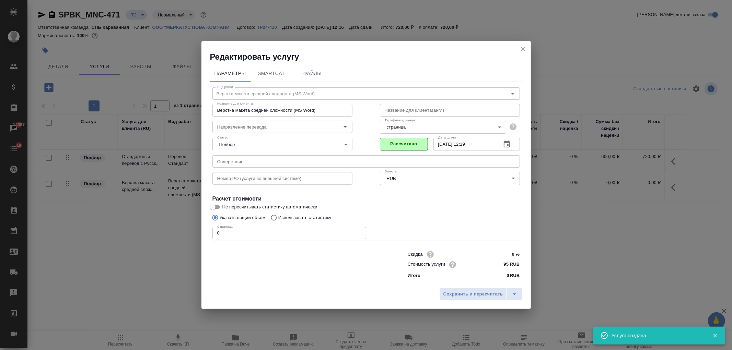
click at [245, 234] on input "0" at bounding box center [289, 233] width 154 height 12
type input "1"
click at [474, 293] on span "Сохранить и пересчитать" at bounding box center [473, 295] width 60 height 8
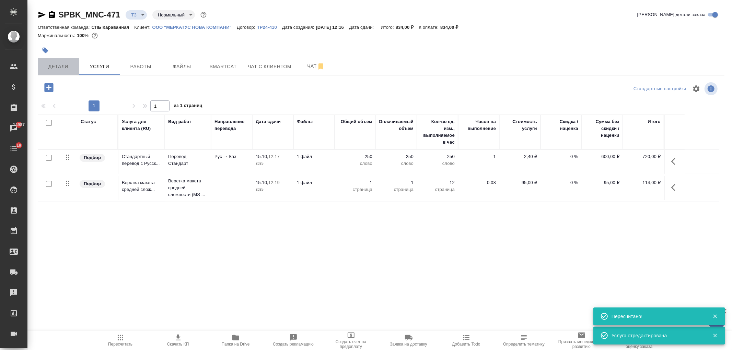
click at [61, 67] on span "Детали" at bounding box center [58, 66] width 33 height 9
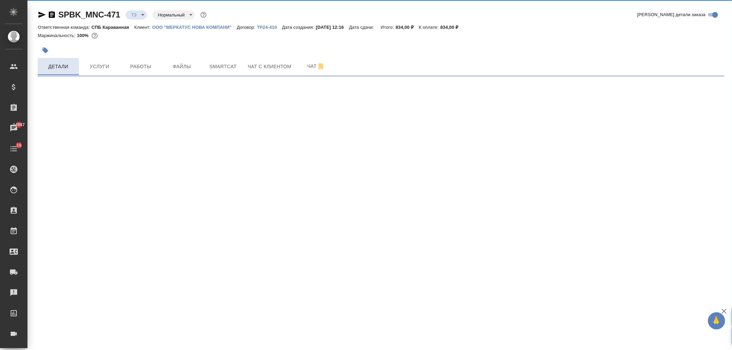
select select "RU"
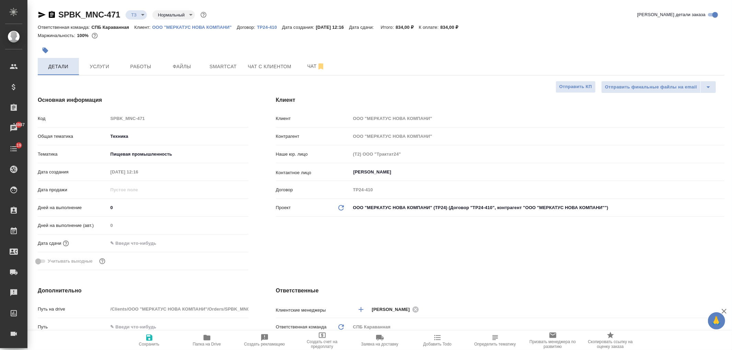
type textarea "x"
click at [140, 236] on div "Дней на выполнение (авт.) 0" at bounding box center [143, 229] width 211 height 18
click at [142, 245] on input "text" at bounding box center [138, 243] width 60 height 10
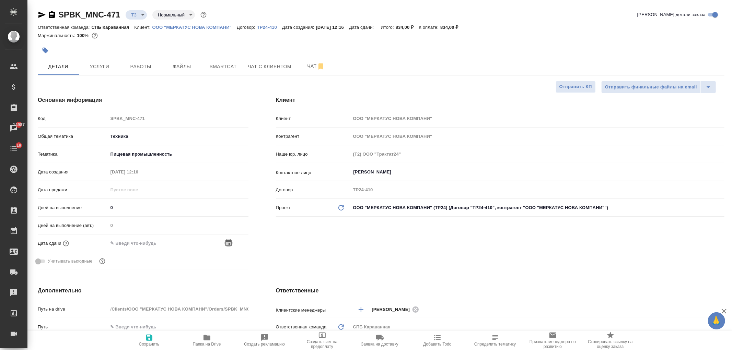
click at [225, 243] on icon "button" at bounding box center [228, 243] width 8 height 8
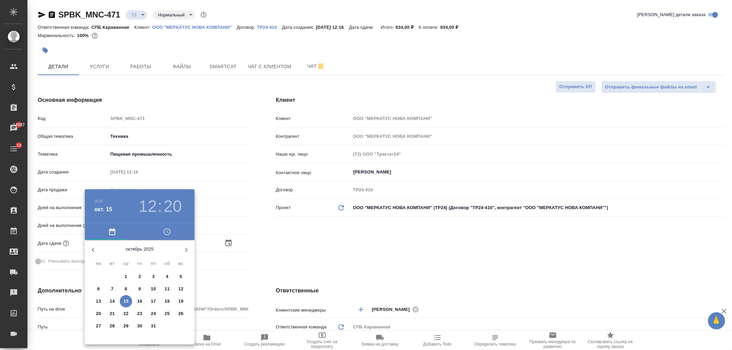
click at [140, 300] on p "16" at bounding box center [139, 301] width 5 height 7
type input "16.10.2025 12:20"
type textarea "x"
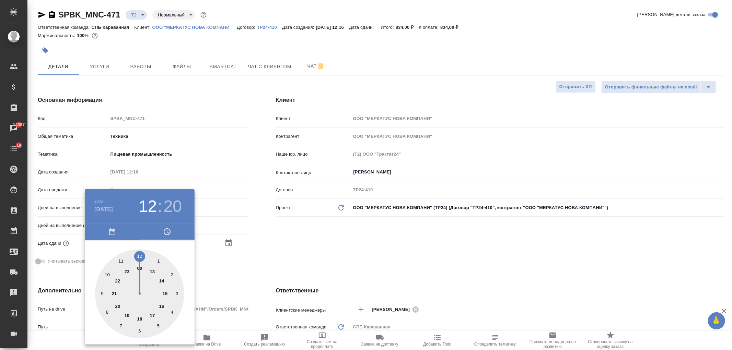
click at [138, 256] on div at bounding box center [139, 293] width 89 height 89
type textarea "x"
click at [138, 257] on div at bounding box center [139, 293] width 89 height 89
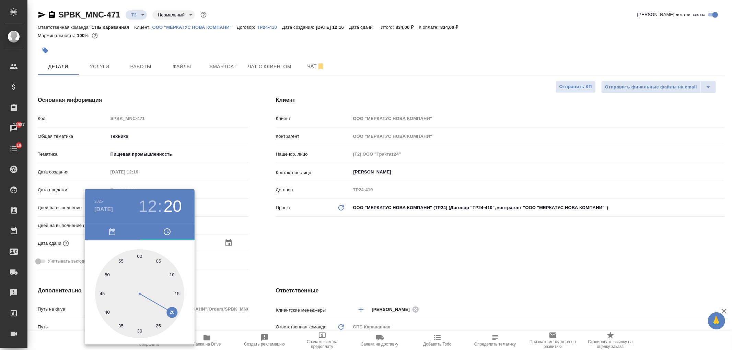
type input "16.10.2025 12:00"
type textarea "x"
drag, startPoint x: 301, startPoint y: 258, endPoint x: 241, endPoint y: 270, distance: 60.5
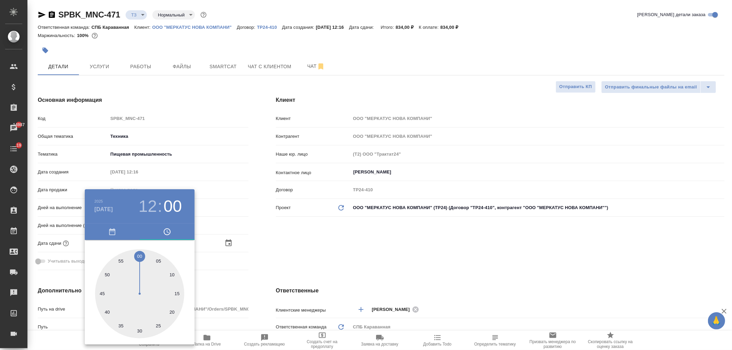
click at [299, 258] on div at bounding box center [366, 175] width 732 height 350
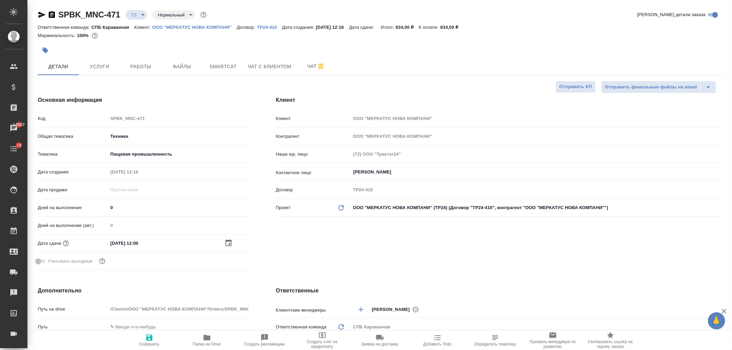
click at [147, 337] on icon "button" at bounding box center [149, 338] width 8 height 8
type textarea "x"
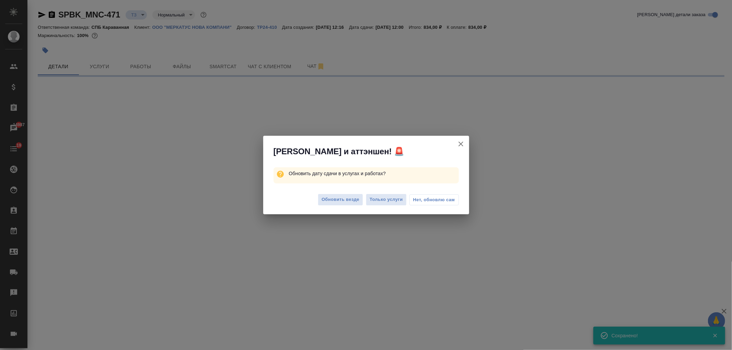
select select "RU"
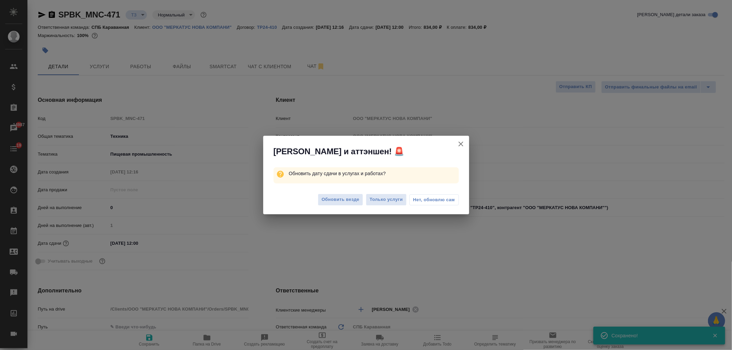
type textarea "x"
click at [335, 202] on span "Обновить везде" at bounding box center [340, 200] width 38 height 8
type textarea "x"
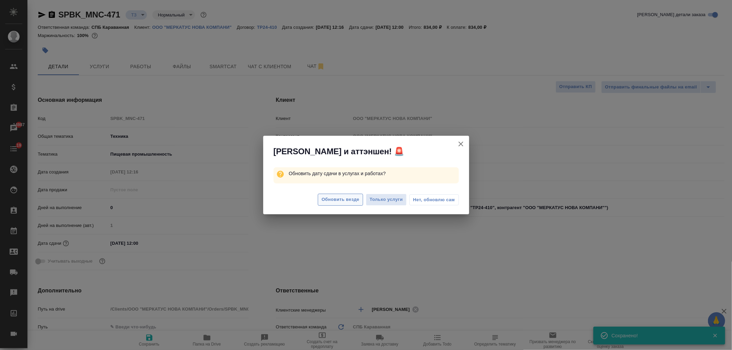
type textarea "x"
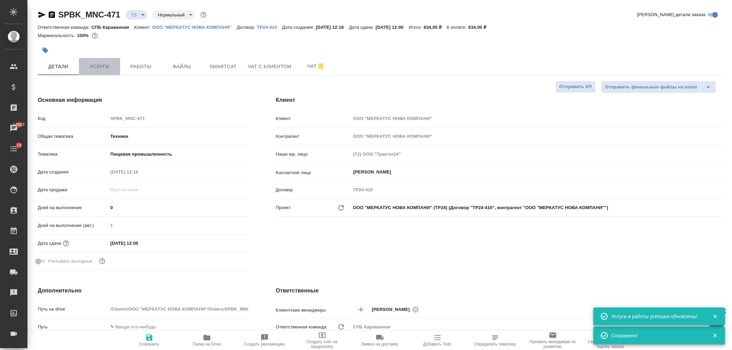
click at [108, 68] on span "Услуги" at bounding box center [99, 66] width 33 height 9
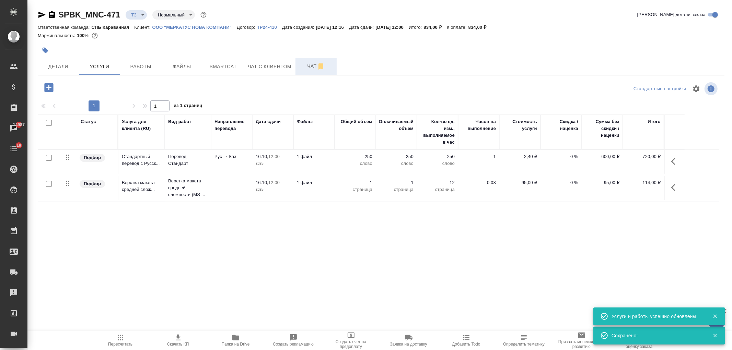
click at [306, 66] on span "Чат" at bounding box center [316, 66] width 33 height 9
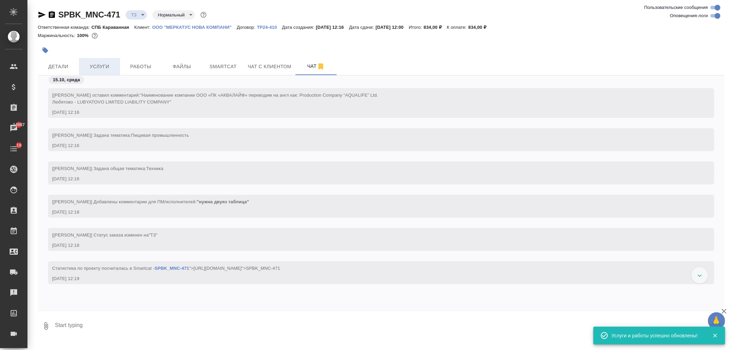
click at [95, 72] on button "Услуги" at bounding box center [99, 66] width 41 height 17
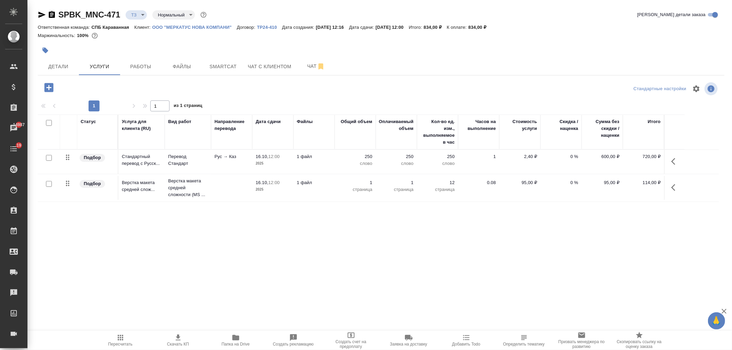
click at [184, 337] on span "Скачать КП" at bounding box center [177, 340] width 49 height 13
drag, startPoint x: 441, startPoint y: 26, endPoint x: 458, endPoint y: 30, distance: 17.2
click at [458, 30] on div "Ответственная команда: СПБ Караванная Клиент: ООО "МЕРКАТУС НОВА КОМПАНИ" Догов…" at bounding box center [381, 27] width 687 height 8
copy p "834,00 ₽"
click at [14, 132] on div "Чаты" at bounding box center [5, 128] width 17 height 10
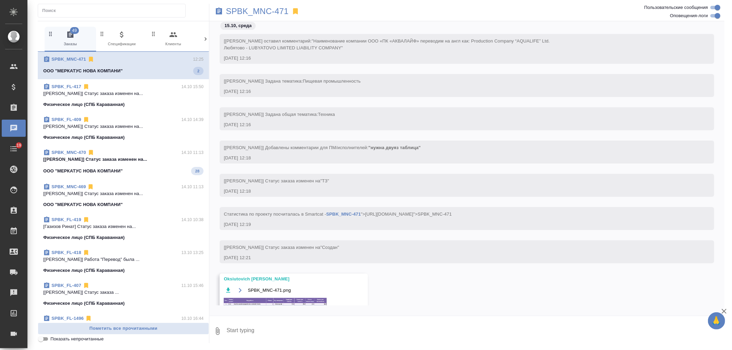
scroll to position [23, 0]
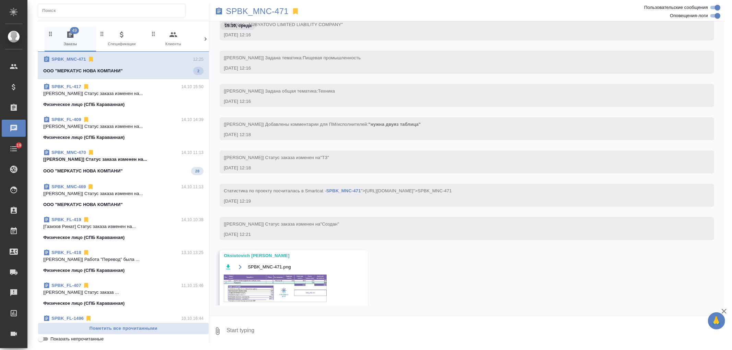
click at [203, 38] on icon at bounding box center [205, 39] width 7 height 7
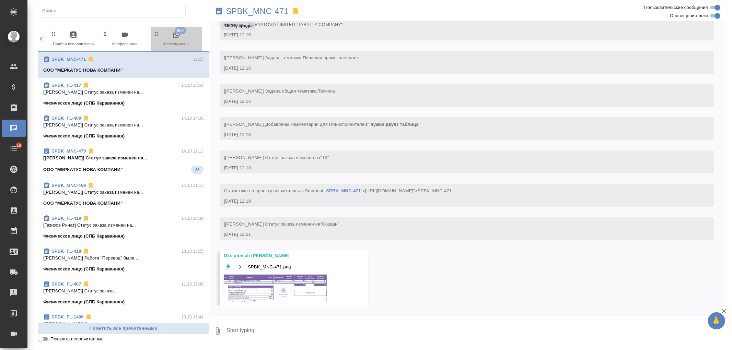
click at [185, 42] on span "99+ Мессенджеры" at bounding box center [176, 39] width 46 height 17
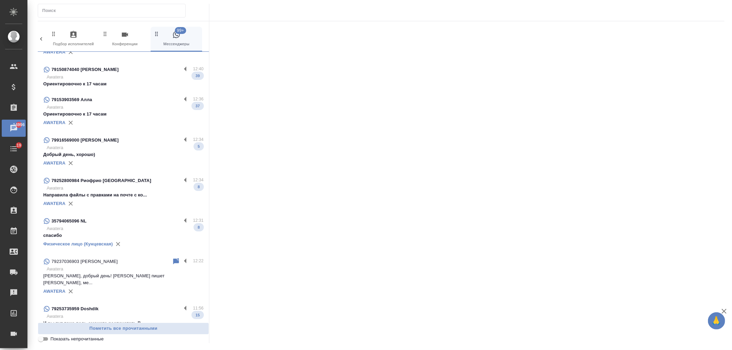
scroll to position [0, 0]
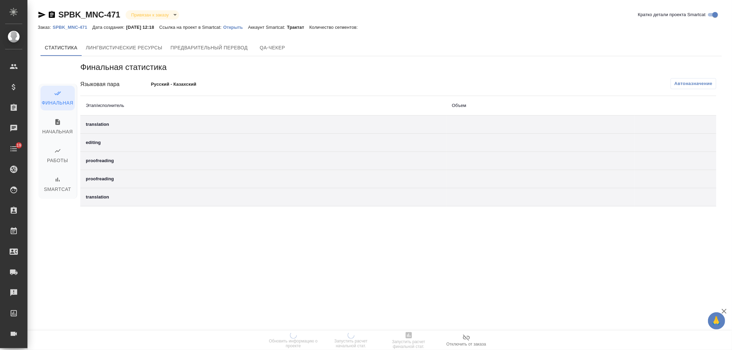
click at [246, 27] on p "Открыть" at bounding box center [235, 27] width 25 height 5
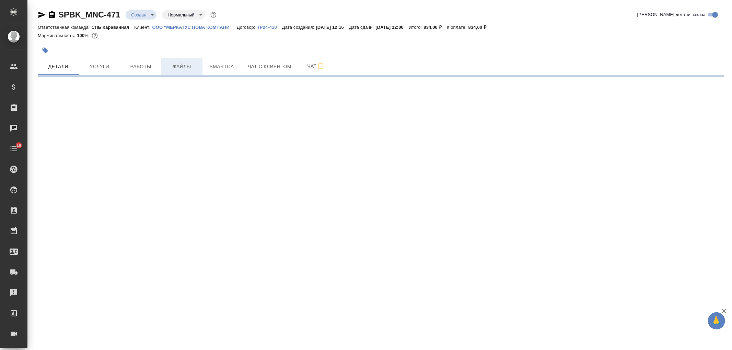
select select "RU"
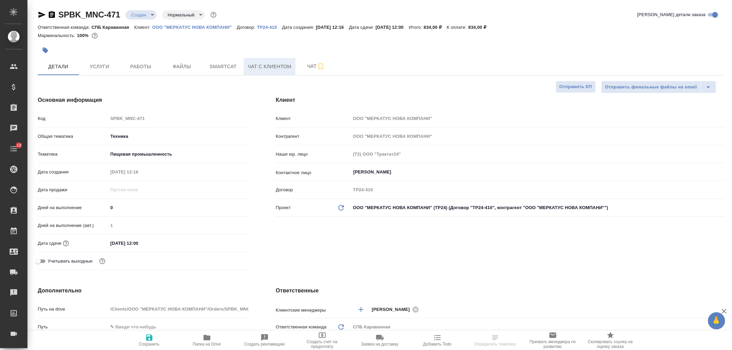
type textarea "x"
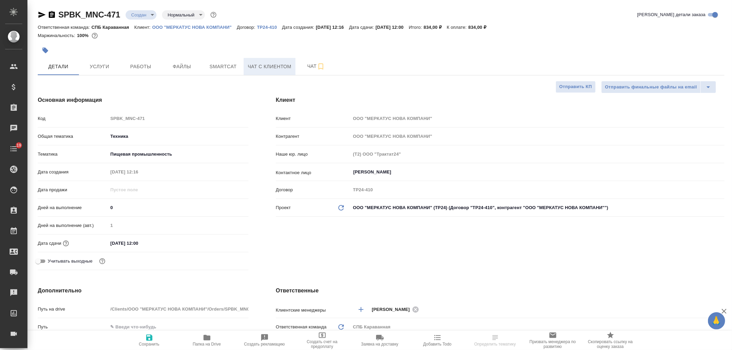
type textarea "x"
click at [299, 65] on button "Чат" at bounding box center [315, 66] width 41 height 17
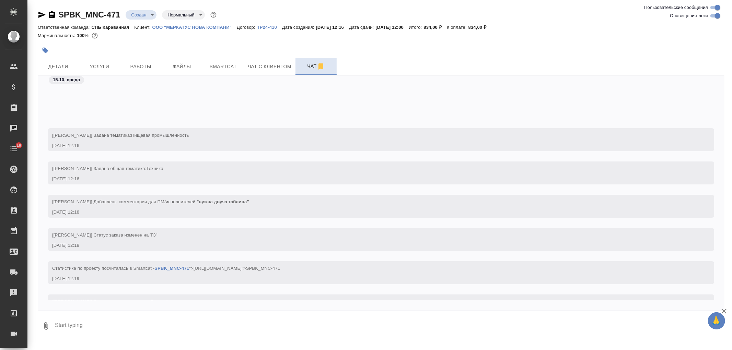
scroll to position [83, 0]
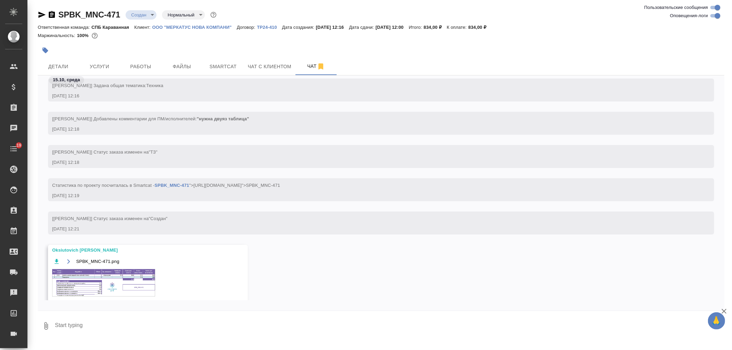
click at [102, 293] on img at bounding box center [103, 282] width 103 height 27
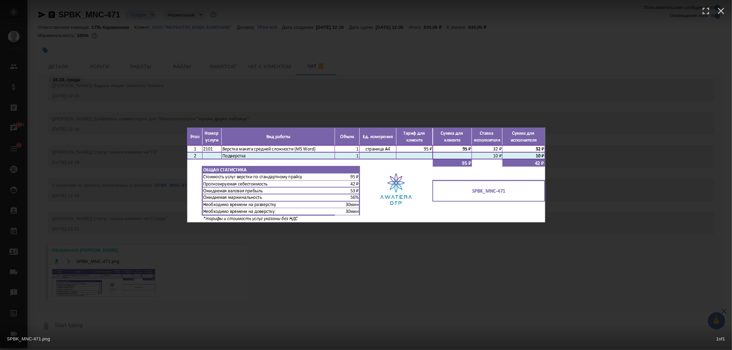
click at [270, 286] on div "SPBK_MNC-471.png 1 of 1" at bounding box center [366, 175] width 732 height 350
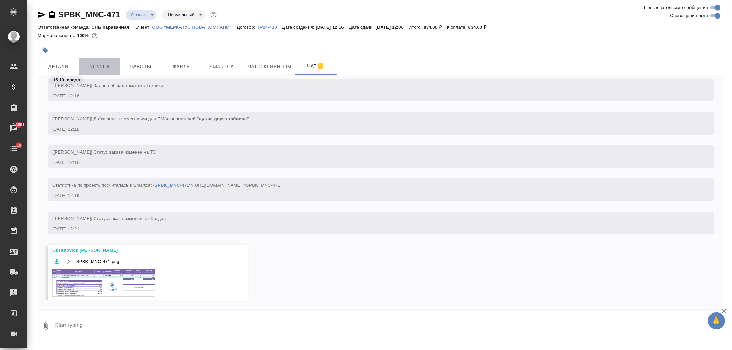
click at [99, 66] on span "Услуги" at bounding box center [99, 66] width 33 height 9
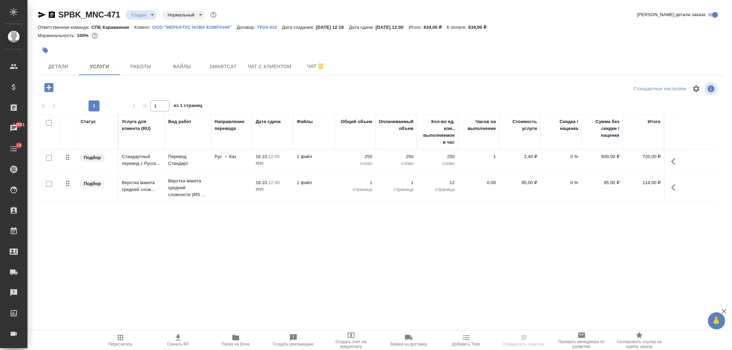
click at [63, 62] on span "Детали" at bounding box center [58, 66] width 33 height 9
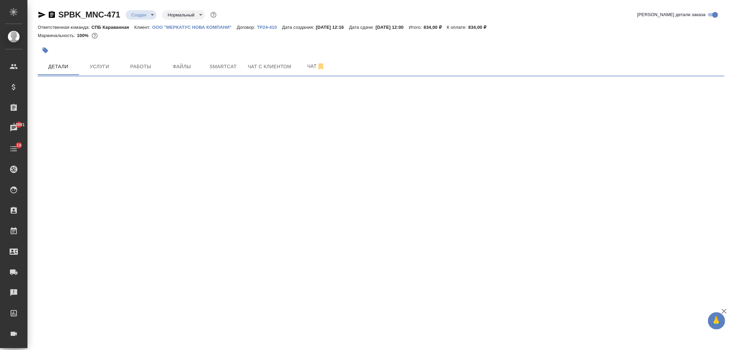
select select "RU"
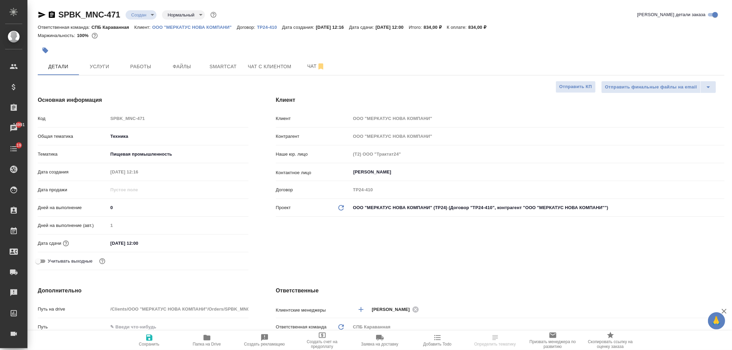
type textarea "x"
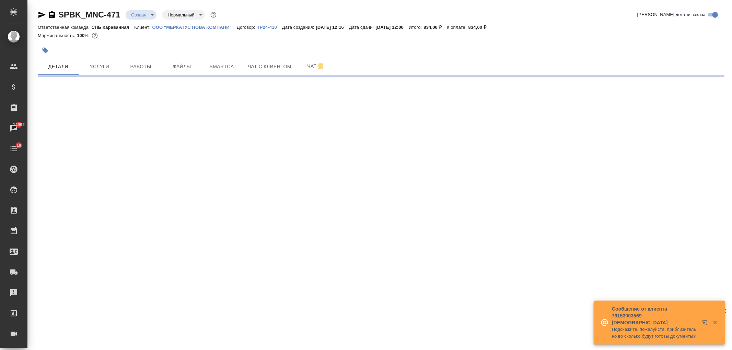
select select "RU"
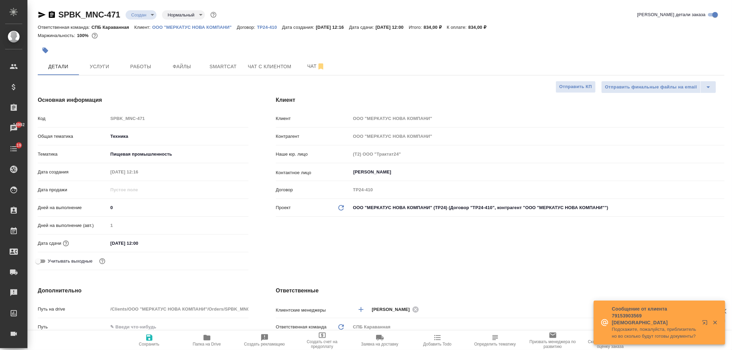
type textarea "x"
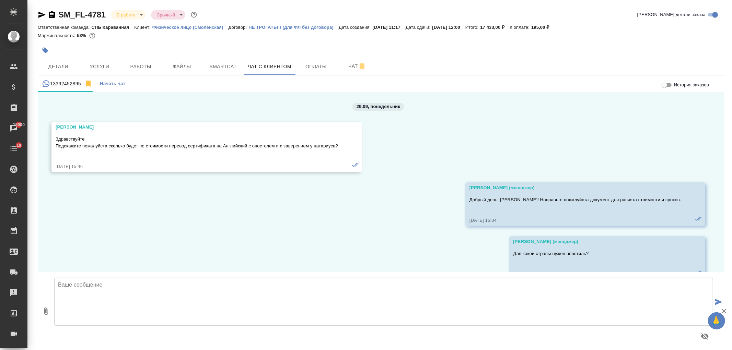
scroll to position [4233, 0]
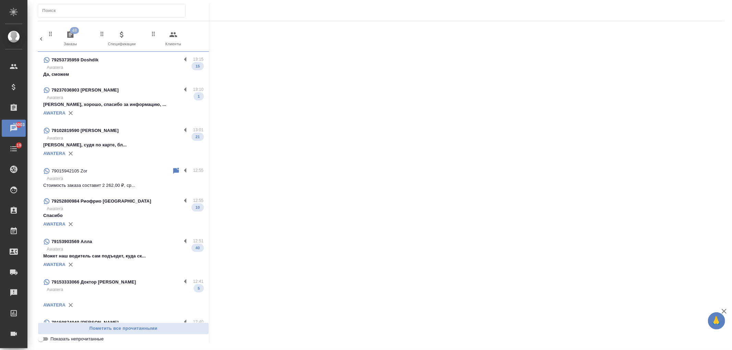
scroll to position [0, 306]
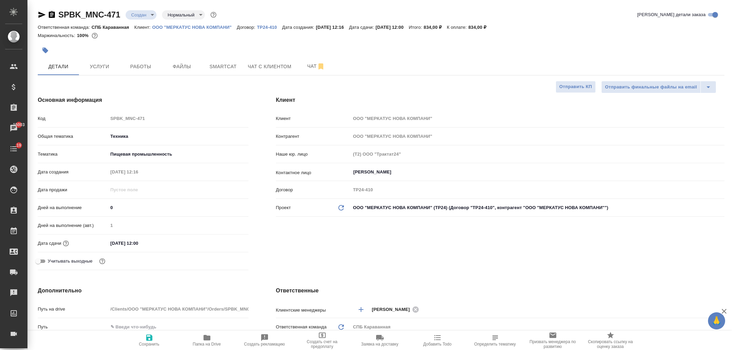
select select "RU"
click at [553, 260] on div "Клиент Клиент ООО "МЕРКАТУС НОВА КОМПАНИ" Контрагент ООО "МЕРКАТУС НОВА КОМПАНИ…" at bounding box center [500, 184] width 476 height 204
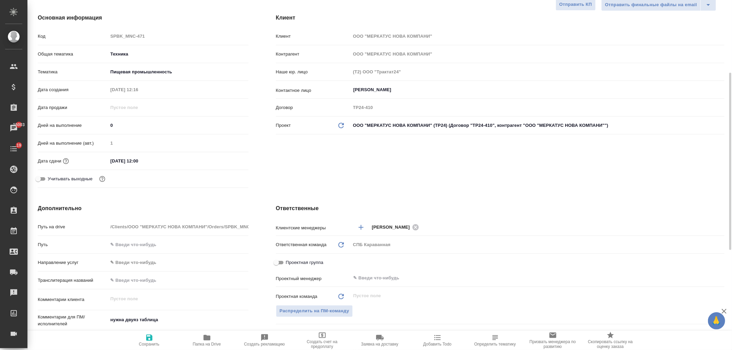
scroll to position [124, 0]
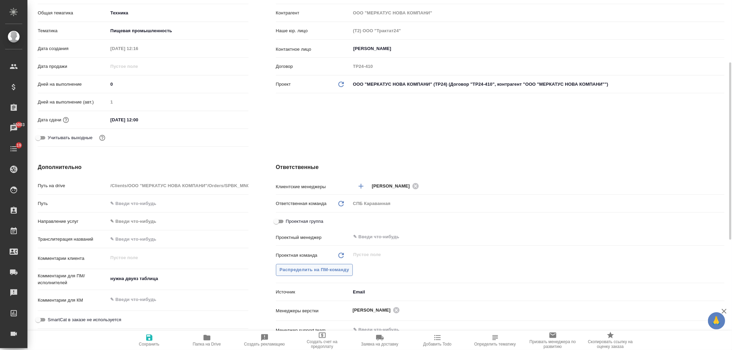
click at [291, 267] on span "Распределить на ПМ-команду" at bounding box center [315, 270] width 70 height 8
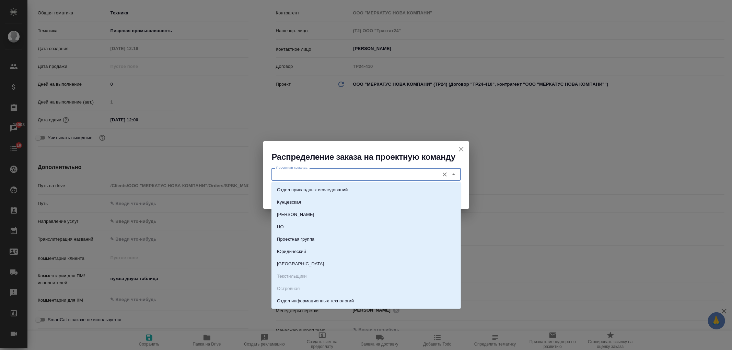
click at [308, 174] on input "Проектная команда" at bounding box center [354, 174] width 162 height 8
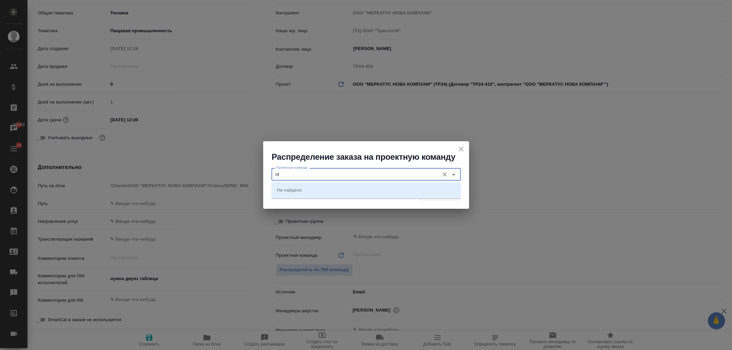
type input "n"
click at [338, 200] on li "Технический" at bounding box center [365, 202] width 189 height 12
type input "Технический"
click at [440, 195] on span "Распределить" at bounding box center [439, 194] width 33 height 8
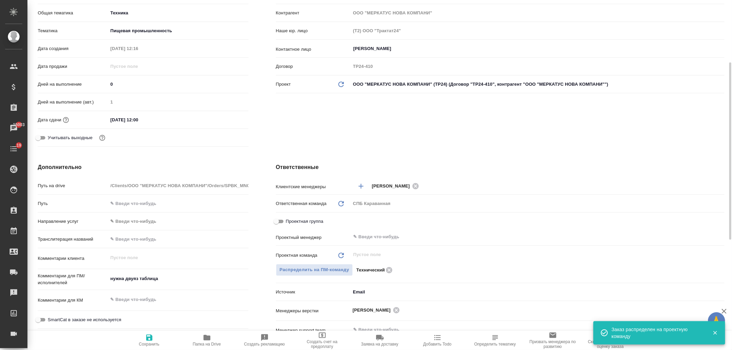
click at [148, 338] on icon "button" at bounding box center [149, 338] width 6 height 6
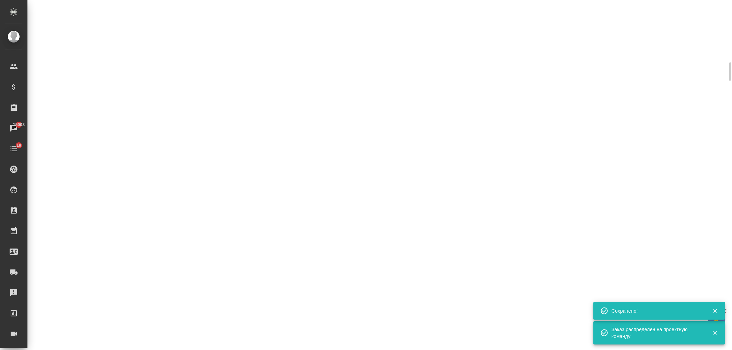
select select "RU"
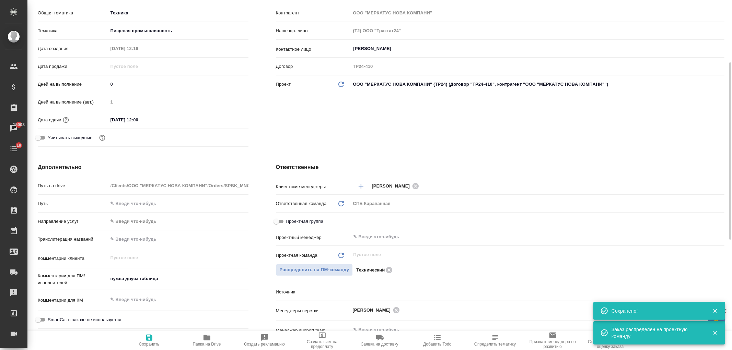
type textarea "x"
type input "Сеитов Павел"
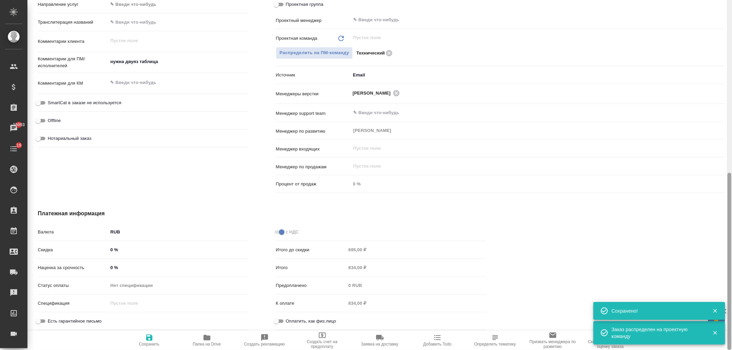
drag, startPoint x: 731, startPoint y: 212, endPoint x: 731, endPoint y: 184, distance: 27.8
click at [731, 184] on div at bounding box center [729, 175] width 5 height 350
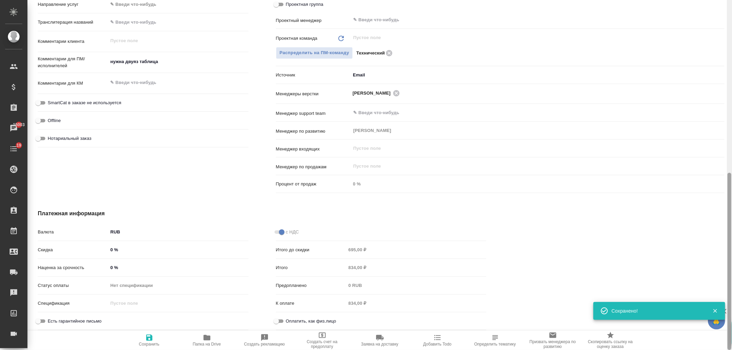
drag, startPoint x: 727, startPoint y: 260, endPoint x: 729, endPoint y: 242, distance: 18.0
click at [729, 242] on div at bounding box center [729, 175] width 5 height 350
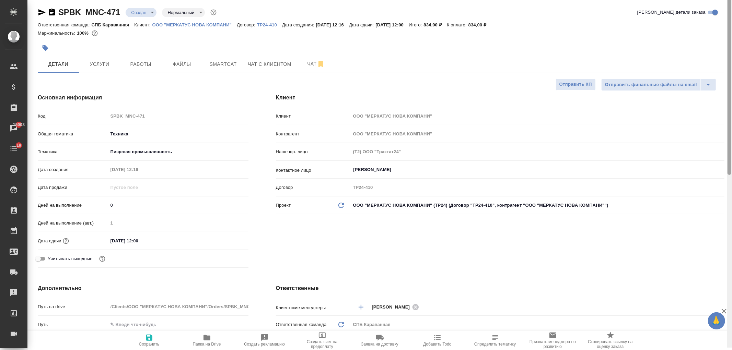
scroll to position [0, 0]
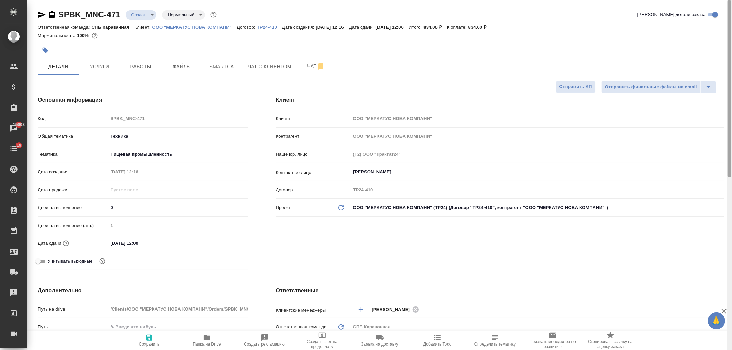
drag, startPoint x: 730, startPoint y: 241, endPoint x: 685, endPoint y: 16, distance: 229.9
click at [728, 39] on div at bounding box center [729, 88] width 4 height 177
type textarea "x"
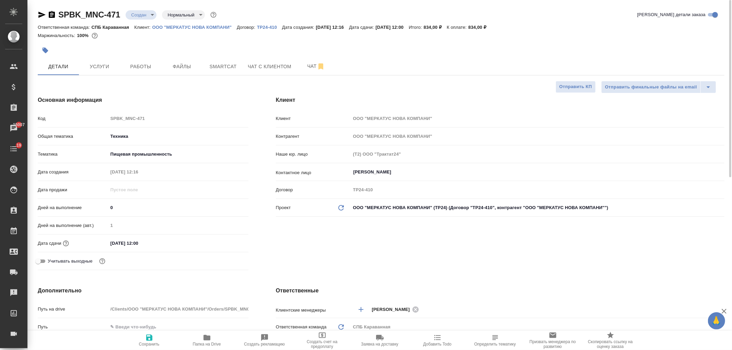
type textarea "x"
click at [100, 69] on span "Услуги" at bounding box center [99, 66] width 33 height 9
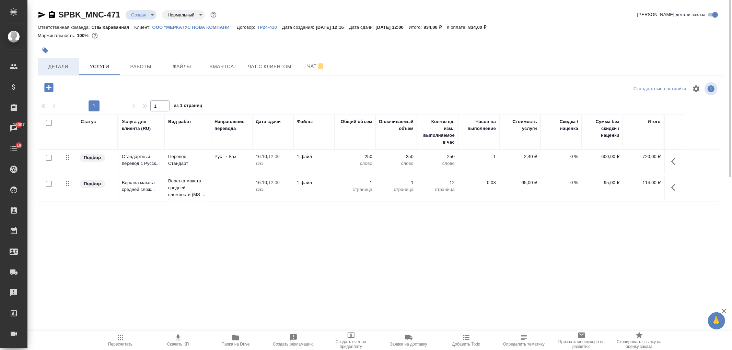
click at [77, 67] on button "Детали" at bounding box center [58, 66] width 41 height 17
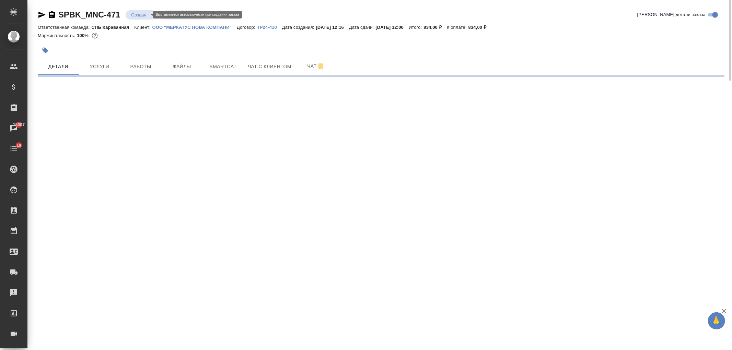
click at [147, 12] on body "🙏 .cls-1 fill:#fff; AWATERA Ivanova Arina Клиенты Спецификации Заказы 15007 Чат…" at bounding box center [366, 175] width 732 height 350
select select "RU"
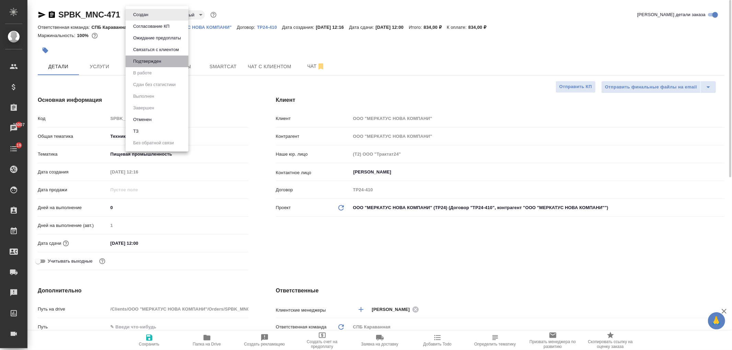
click at [159, 63] on button "Подтвержден" at bounding box center [147, 62] width 32 height 8
type textarea "x"
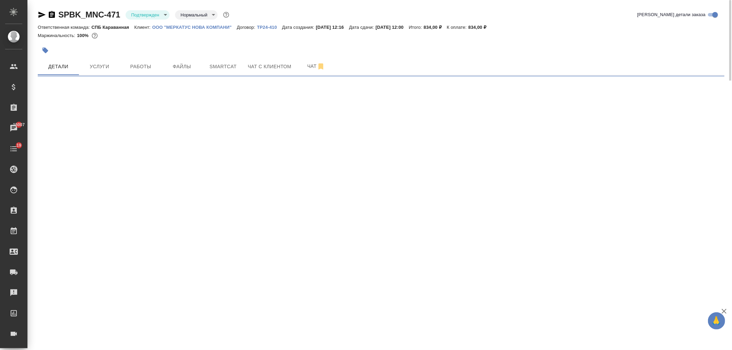
select select "RU"
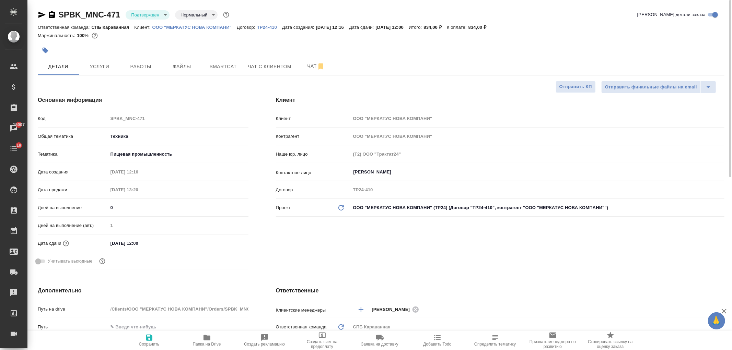
type textarea "x"
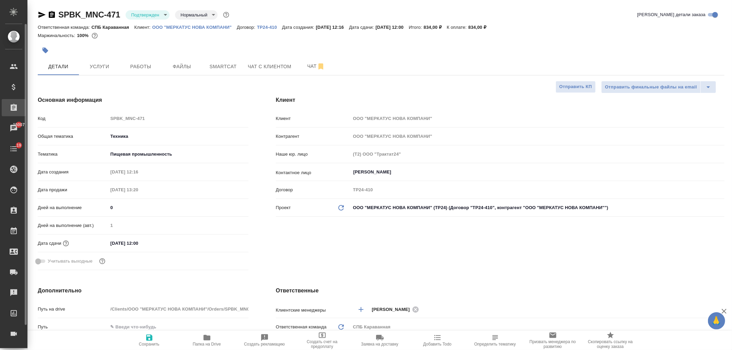
type textarea "x"
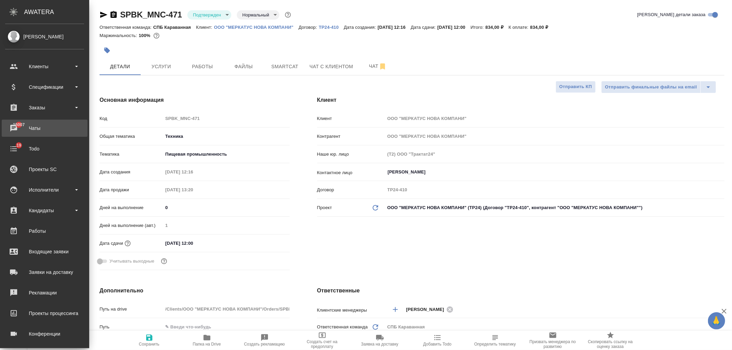
click at [28, 129] on div "Чаты" at bounding box center [44, 128] width 79 height 10
type textarea "x"
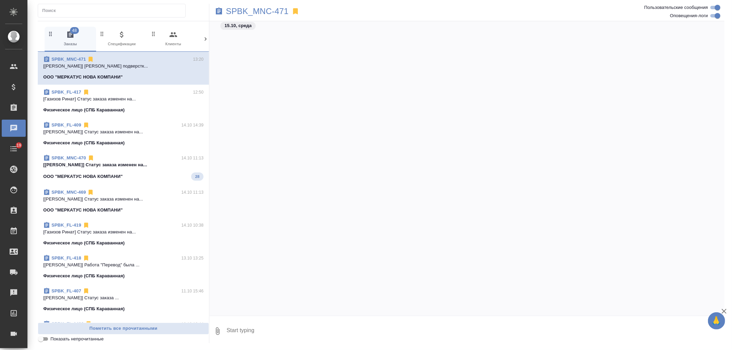
scroll to position [389, 0]
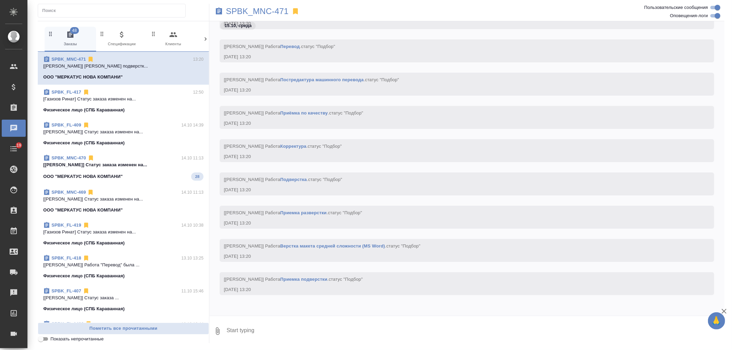
click at [205, 41] on icon at bounding box center [205, 39] width 7 height 7
click at [180, 43] on span "99+ Мессенджеры" at bounding box center [176, 39] width 46 height 17
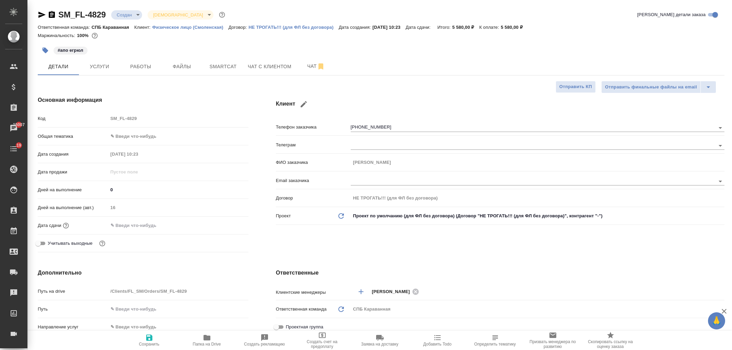
select select "RU"
click at [275, 74] on button "Чат с клиентом" at bounding box center [270, 66] width 52 height 17
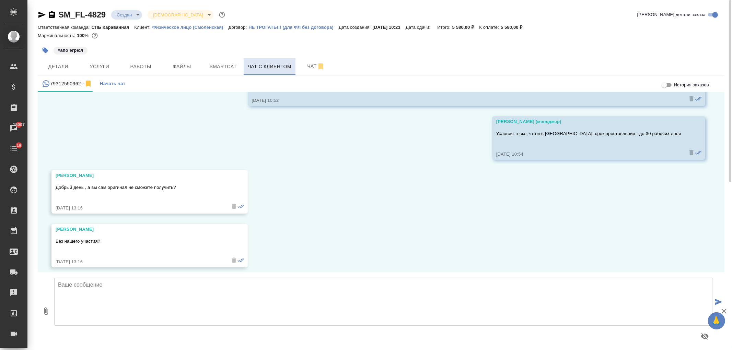
scroll to position [408, 0]
